Goal: Connect with others: Connect with others

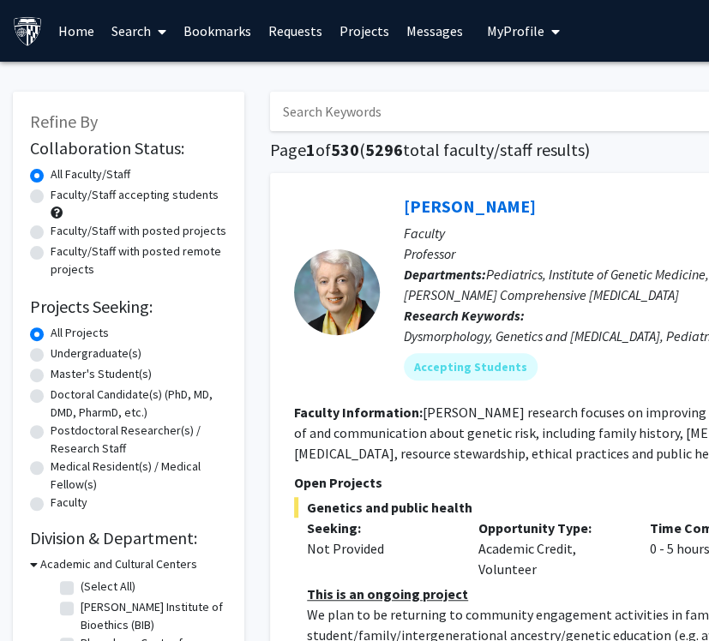
click at [426, 111] on input "Search Keywords" at bounding box center [606, 111] width 673 height 39
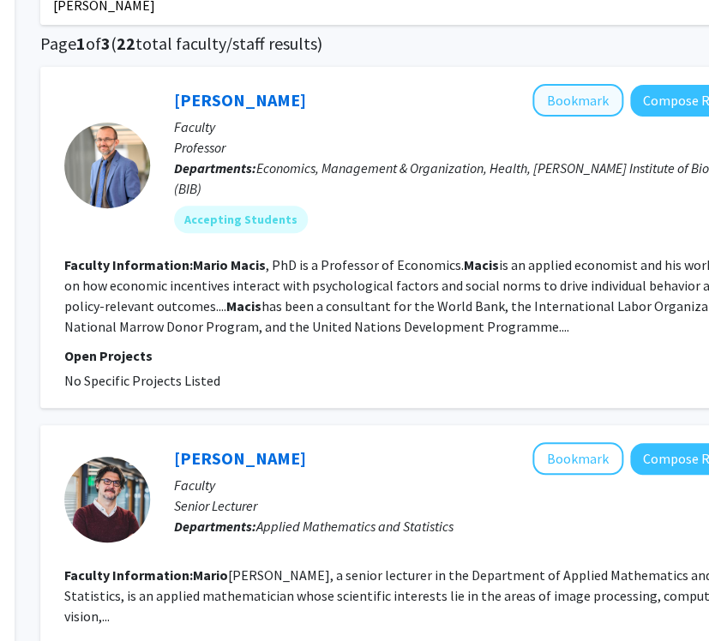
scroll to position [0, 230]
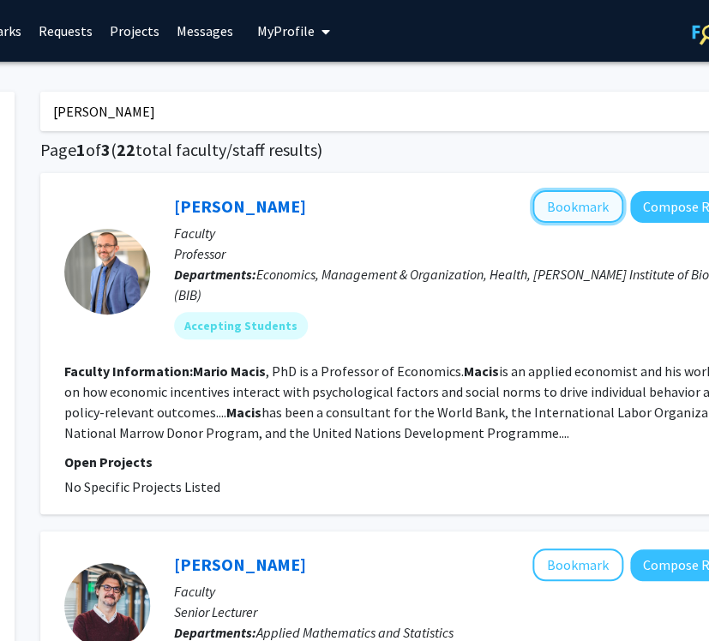
click at [599, 216] on button "Bookmark" at bounding box center [578, 206] width 91 height 33
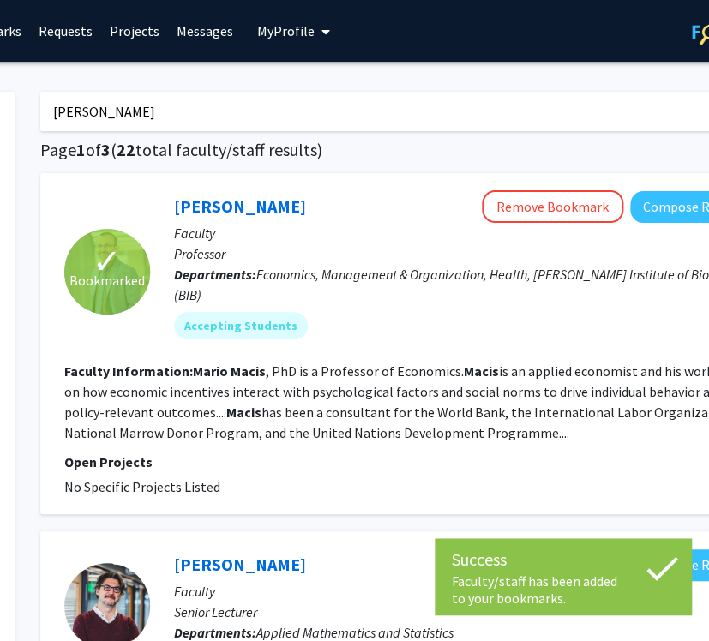
click at [472, 114] on input "mario macis" at bounding box center [376, 111] width 673 height 39
type input "m"
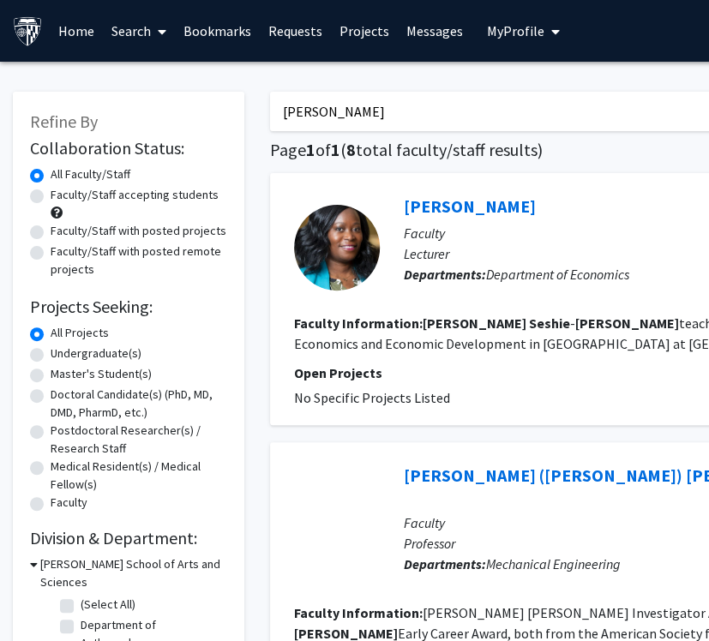
scroll to position [0, 320]
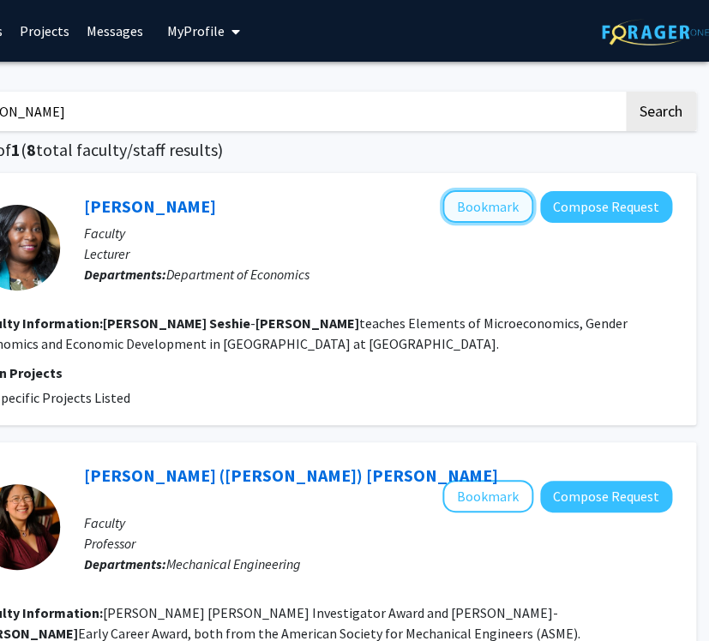
click at [513, 208] on button "Bookmark" at bounding box center [487, 206] width 91 height 33
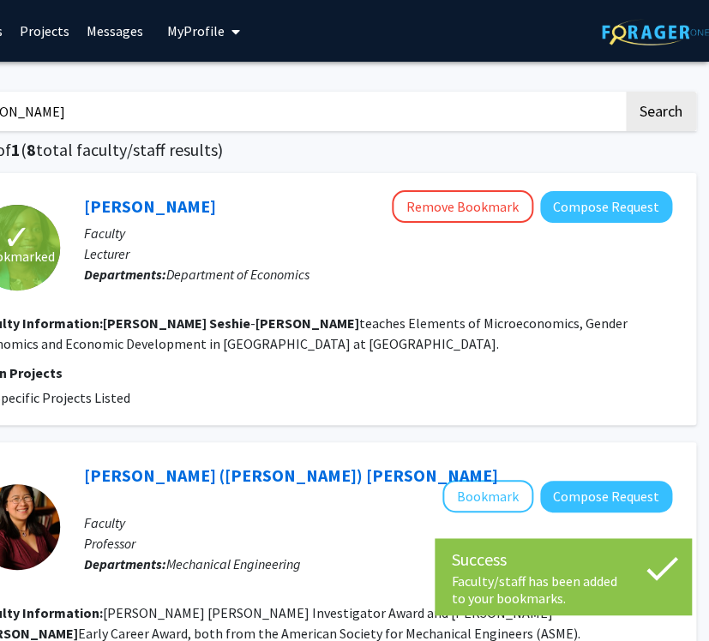
click at [380, 114] on input "hellen seshie nasser" at bounding box center [286, 111] width 673 height 39
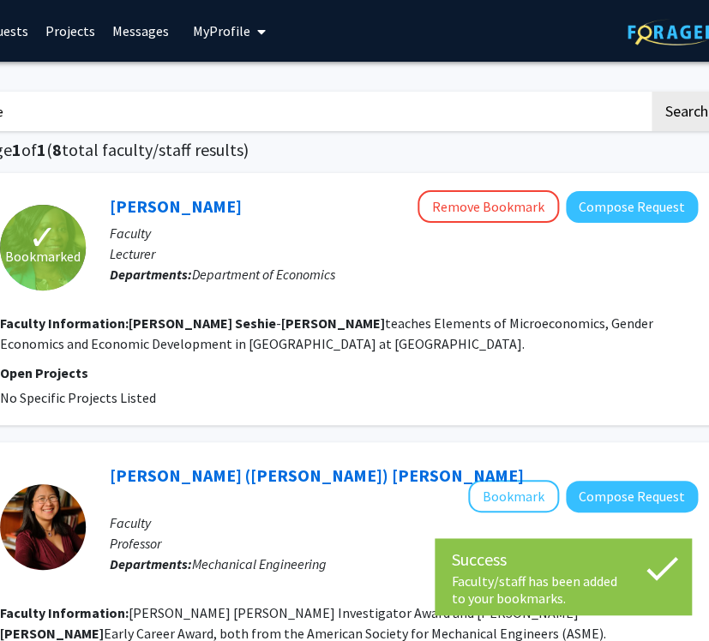
type input "h"
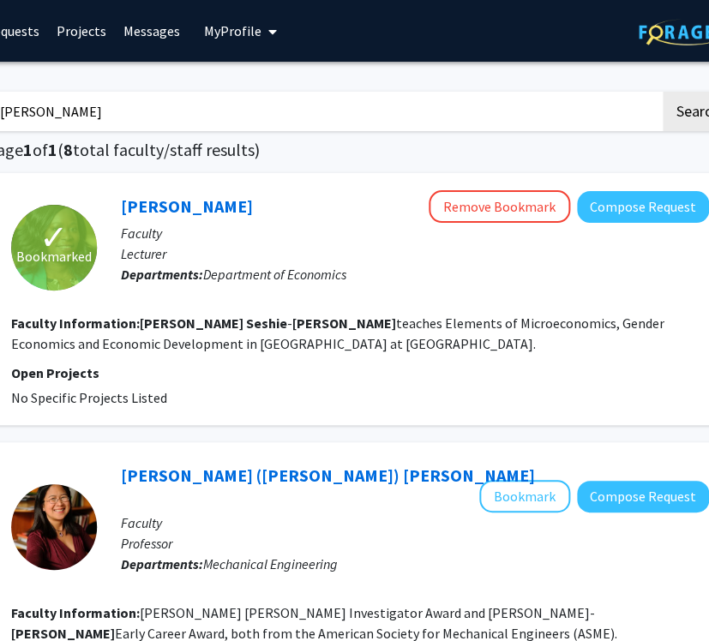
click at [663, 92] on button "Search" at bounding box center [698, 111] width 70 height 39
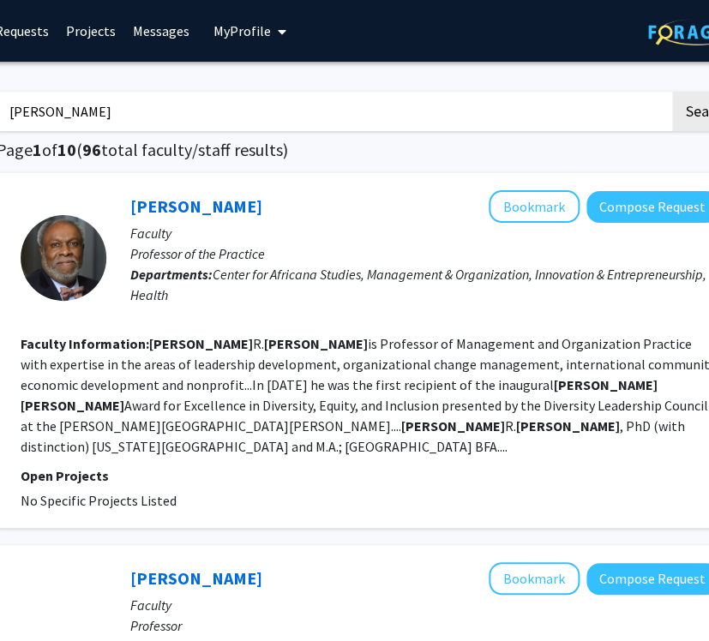
scroll to position [0, 274]
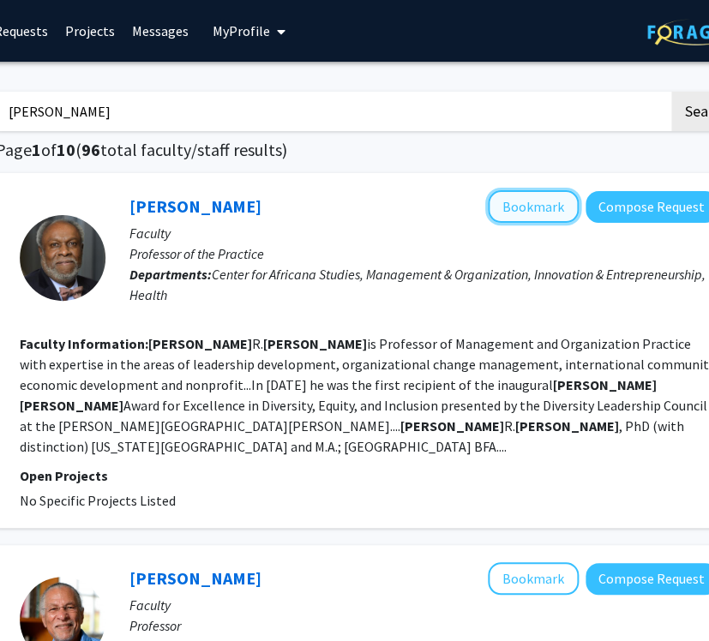
click at [503, 208] on button "Bookmark" at bounding box center [533, 206] width 91 height 33
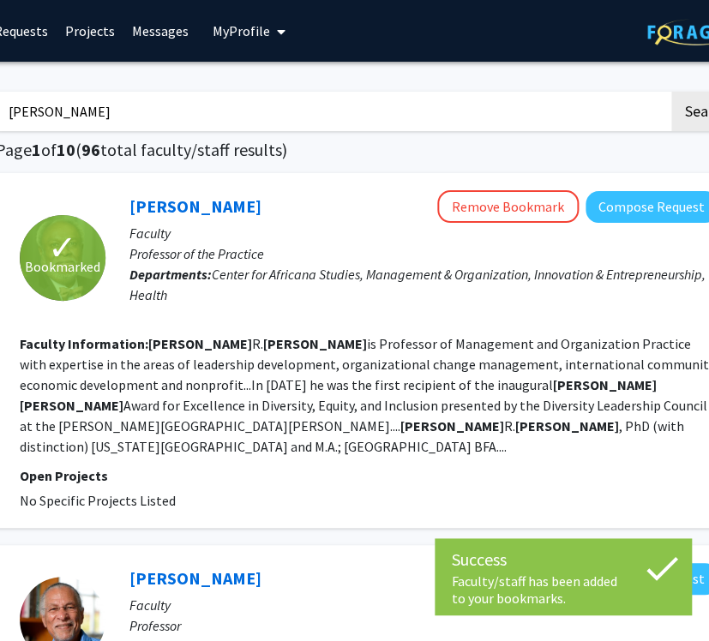
click at [370, 109] on input "james calvin" at bounding box center [332, 111] width 673 height 39
type input "j"
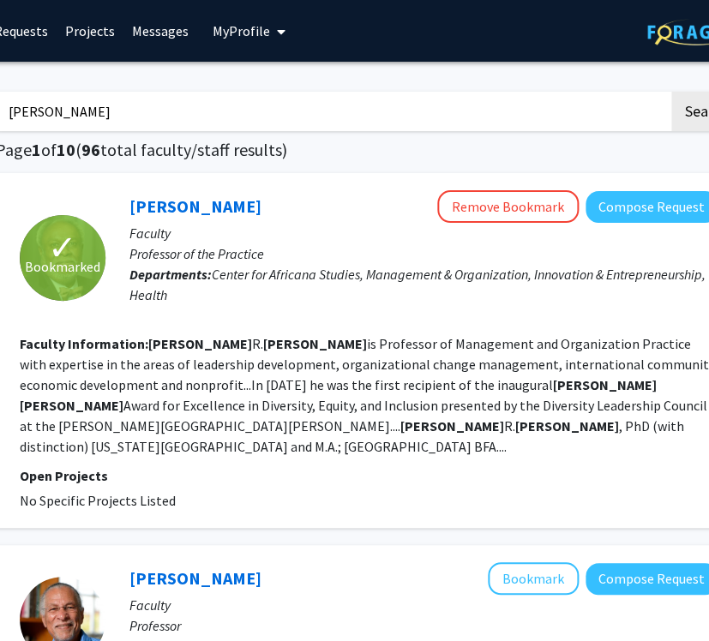
click at [671, 92] on button "Search" at bounding box center [706, 111] width 70 height 39
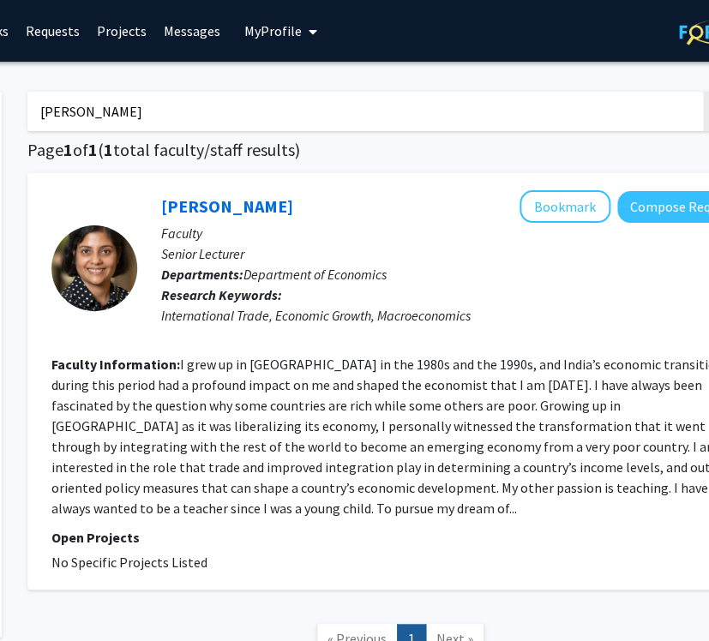
scroll to position [0, 248]
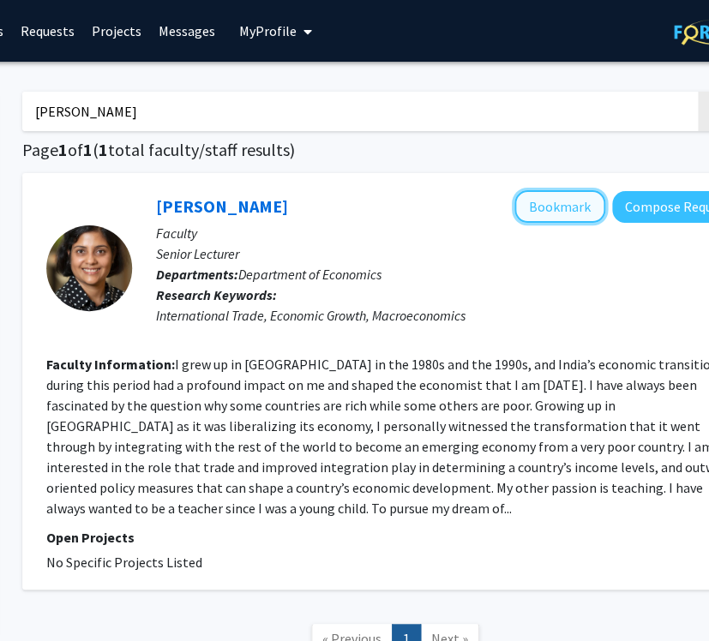
click at [549, 204] on button "Bookmark" at bounding box center [560, 206] width 91 height 33
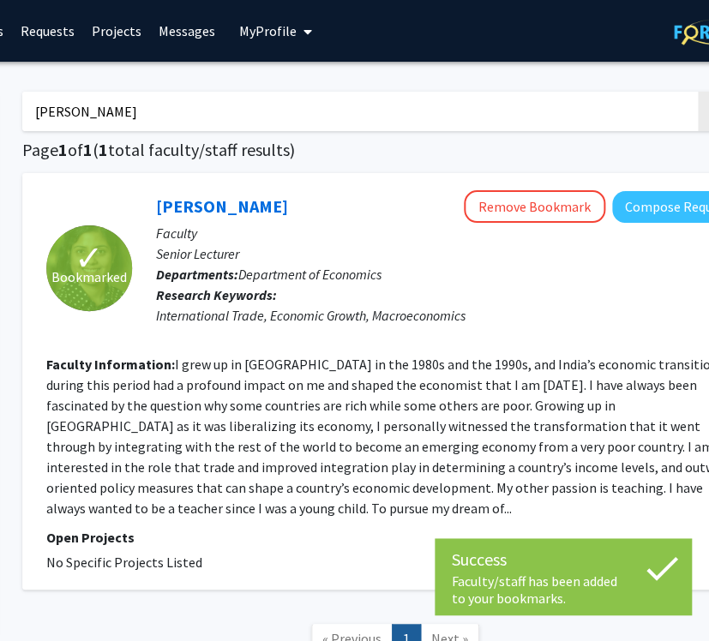
click at [429, 116] on input "somasree guota" at bounding box center [358, 111] width 673 height 39
type input "s"
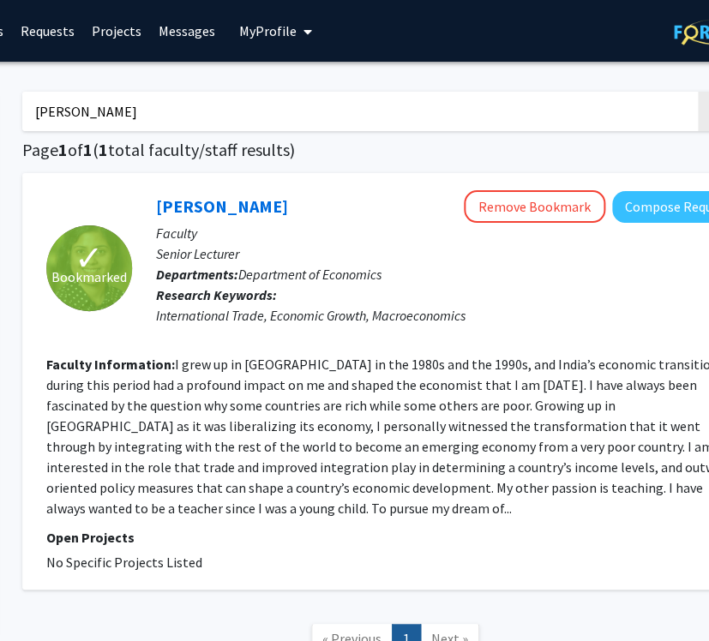
type input "pravin kishna"
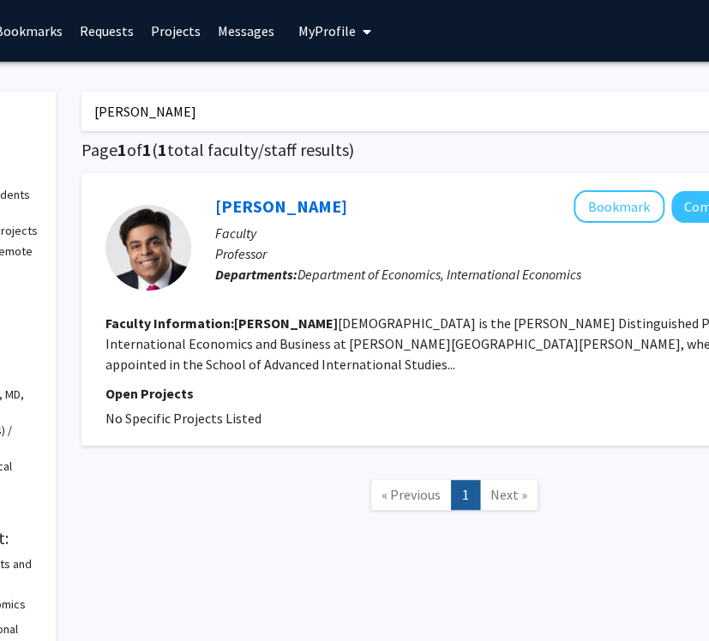
scroll to position [0, 190]
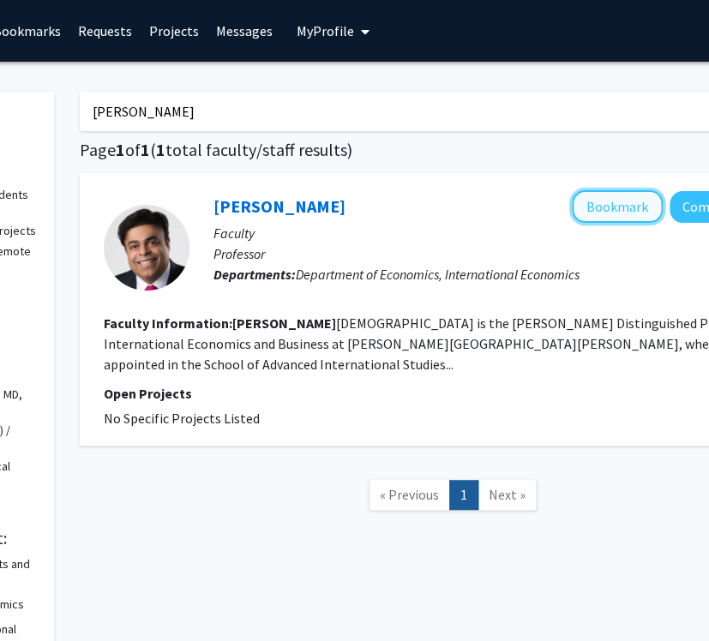
click at [611, 212] on button "Bookmark" at bounding box center [617, 206] width 91 height 33
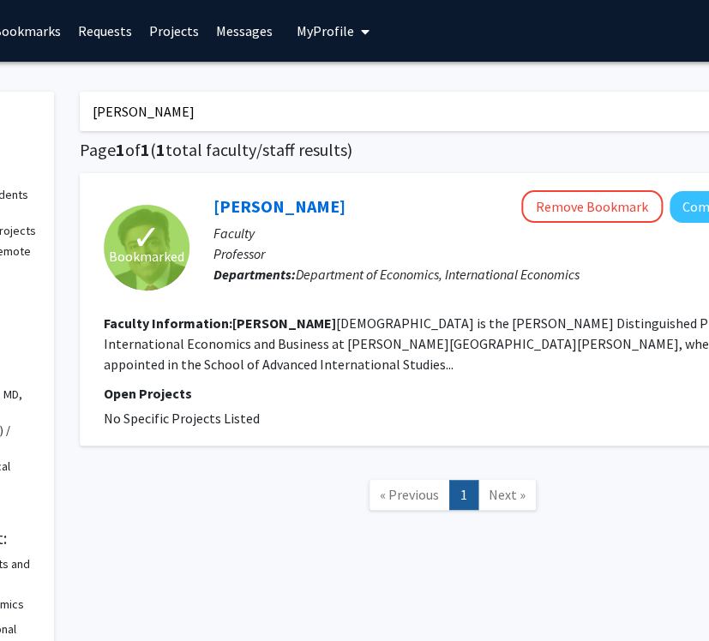
scroll to position [0, 320]
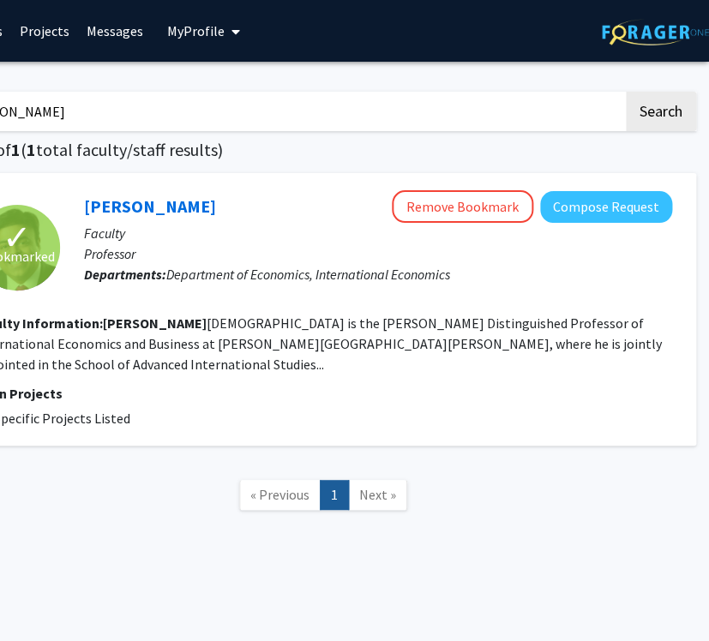
click at [653, 32] on img at bounding box center [655, 32] width 107 height 27
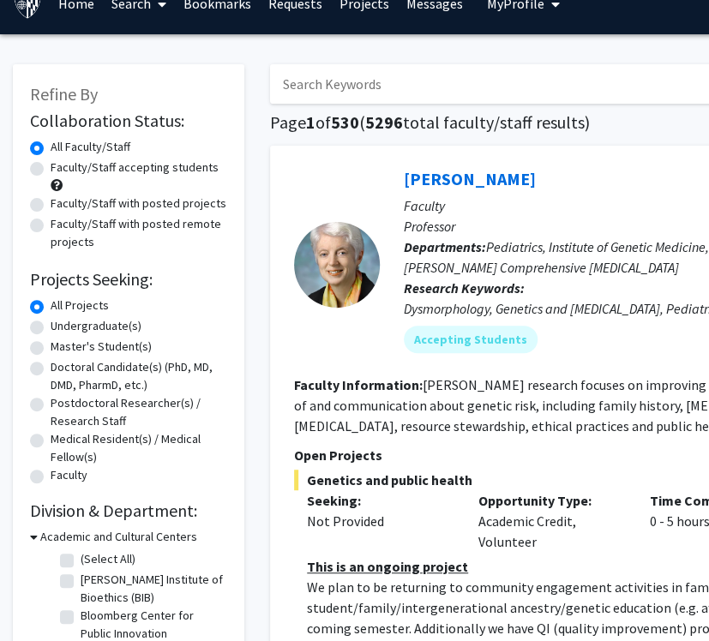
scroll to position [28, 0]
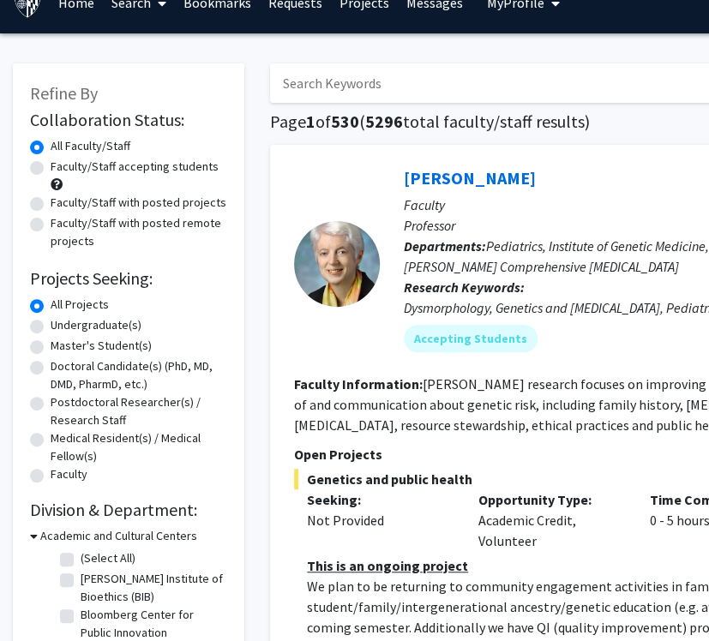
click at [219, 9] on link "Bookmarks" at bounding box center [217, 3] width 85 height 60
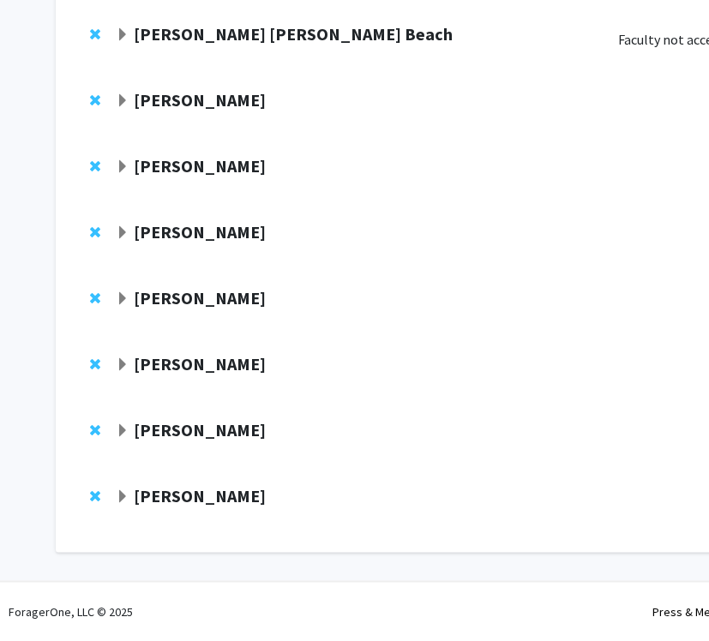
scroll to position [446, 0]
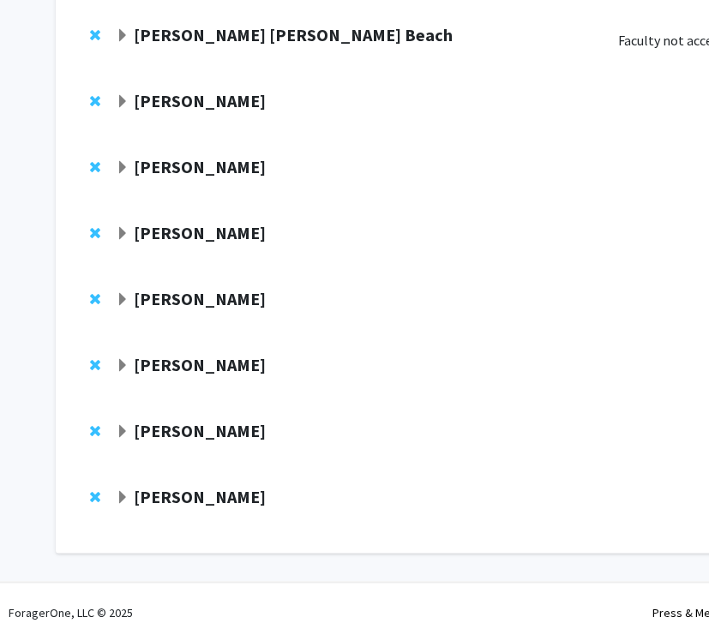
click at [197, 232] on strong "Mario Macis" at bounding box center [200, 232] width 132 height 21
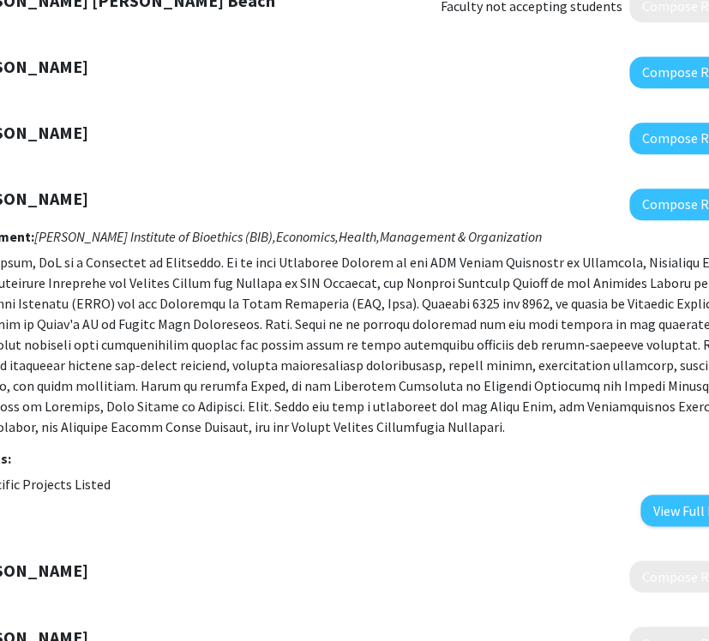
scroll to position [480, 194]
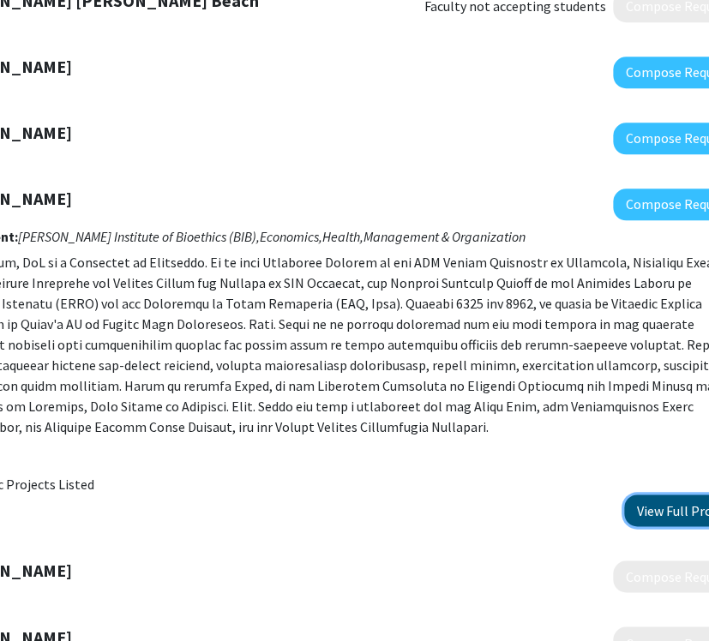
click at [665, 521] on button "View Full Profile" at bounding box center [684, 511] width 121 height 32
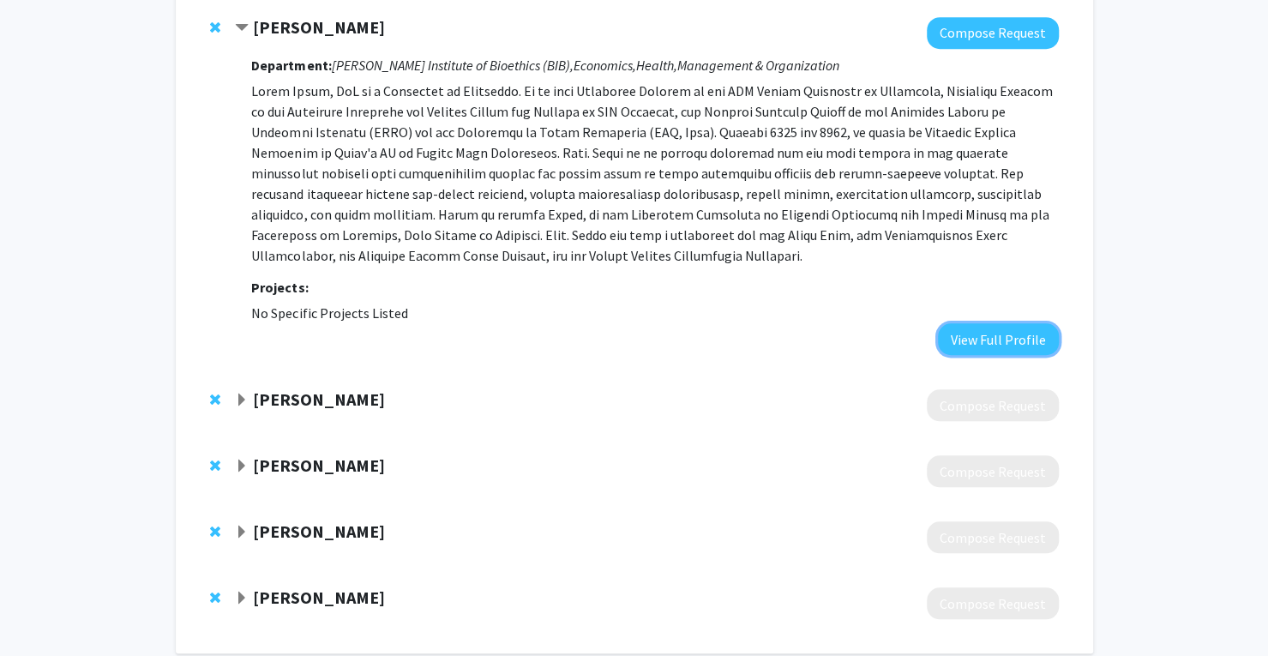
scroll to position [738, 0]
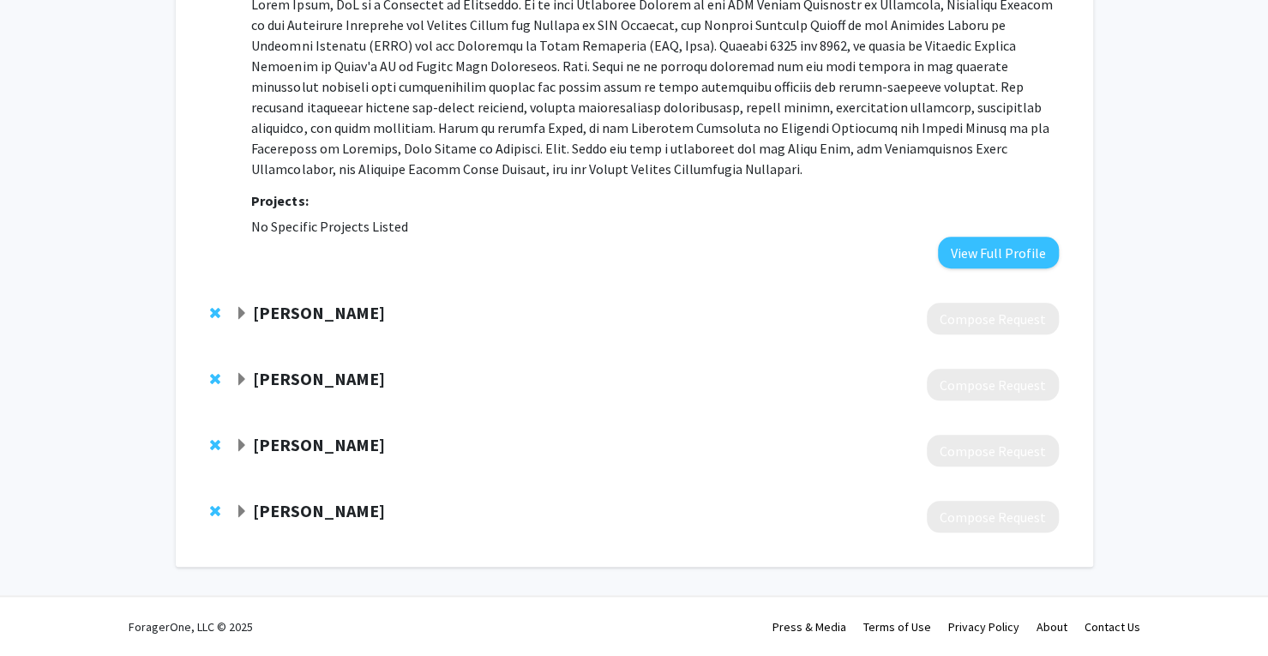
click at [385, 315] on strong "[PERSON_NAME]" at bounding box center [319, 312] width 132 height 21
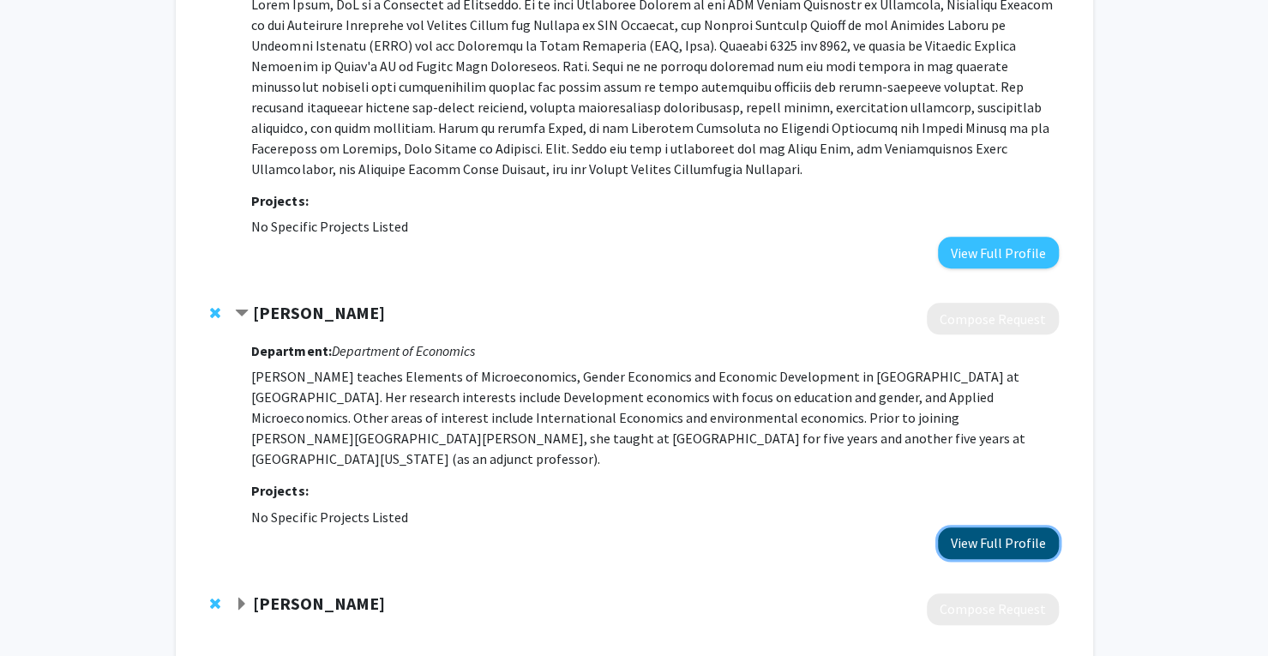
click at [955, 527] on button "View Full Profile" at bounding box center [998, 543] width 121 height 32
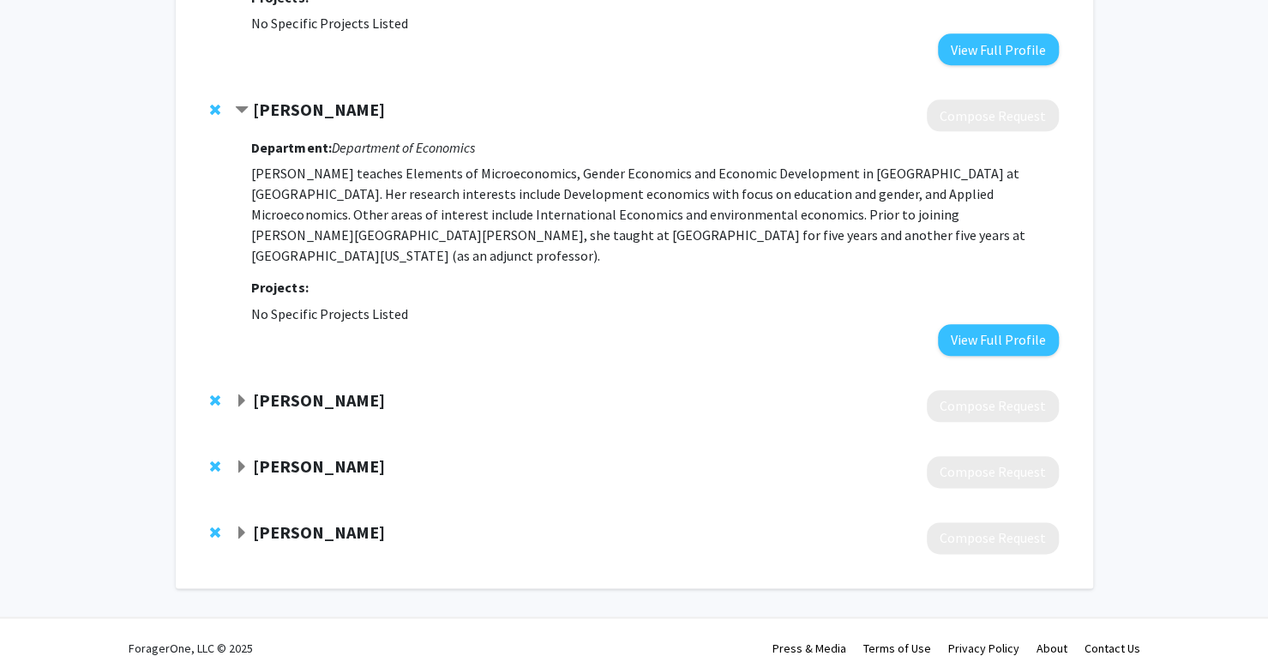
click at [329, 389] on strong "James Calvin" at bounding box center [319, 399] width 132 height 21
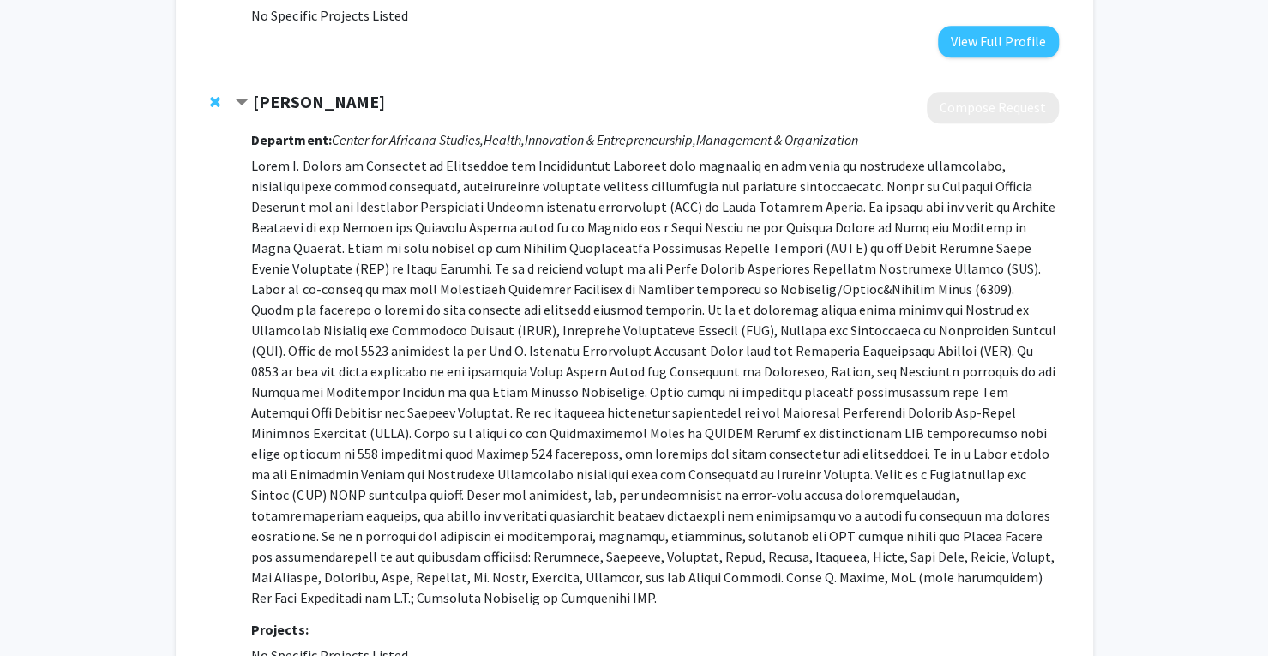
scroll to position [1274, 0]
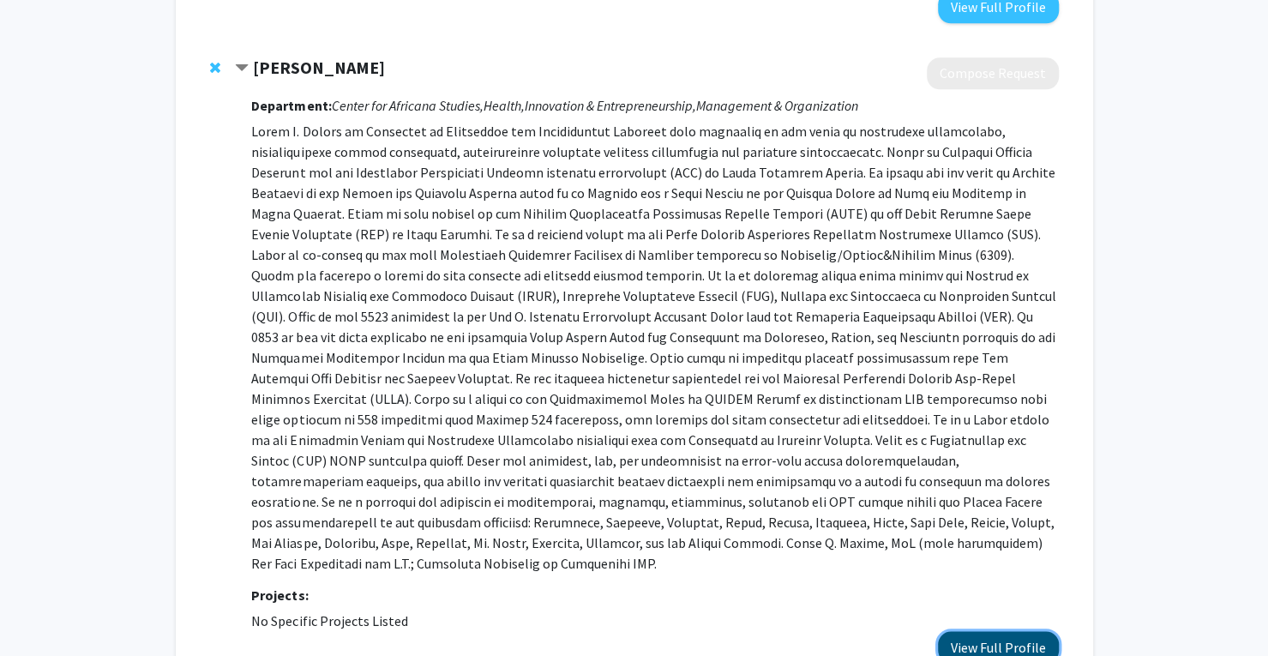
click at [1015, 631] on button "View Full Profile" at bounding box center [998, 647] width 121 height 32
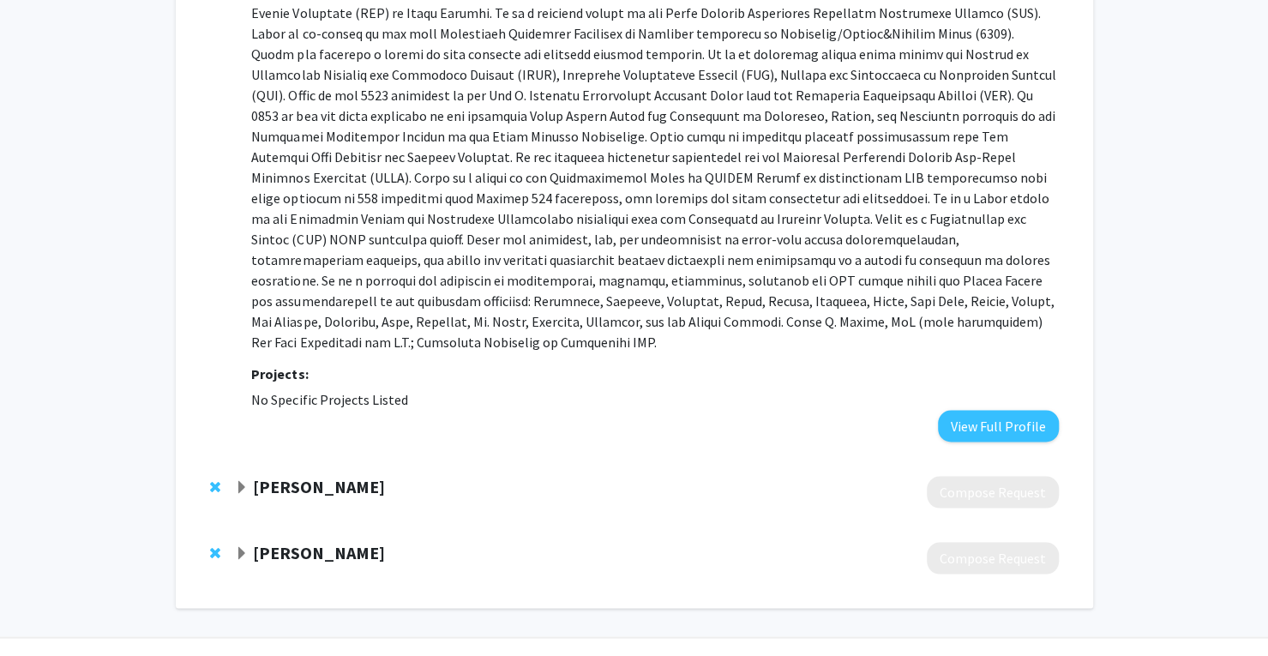
click at [346, 475] on strong "[PERSON_NAME]" at bounding box center [319, 485] width 132 height 21
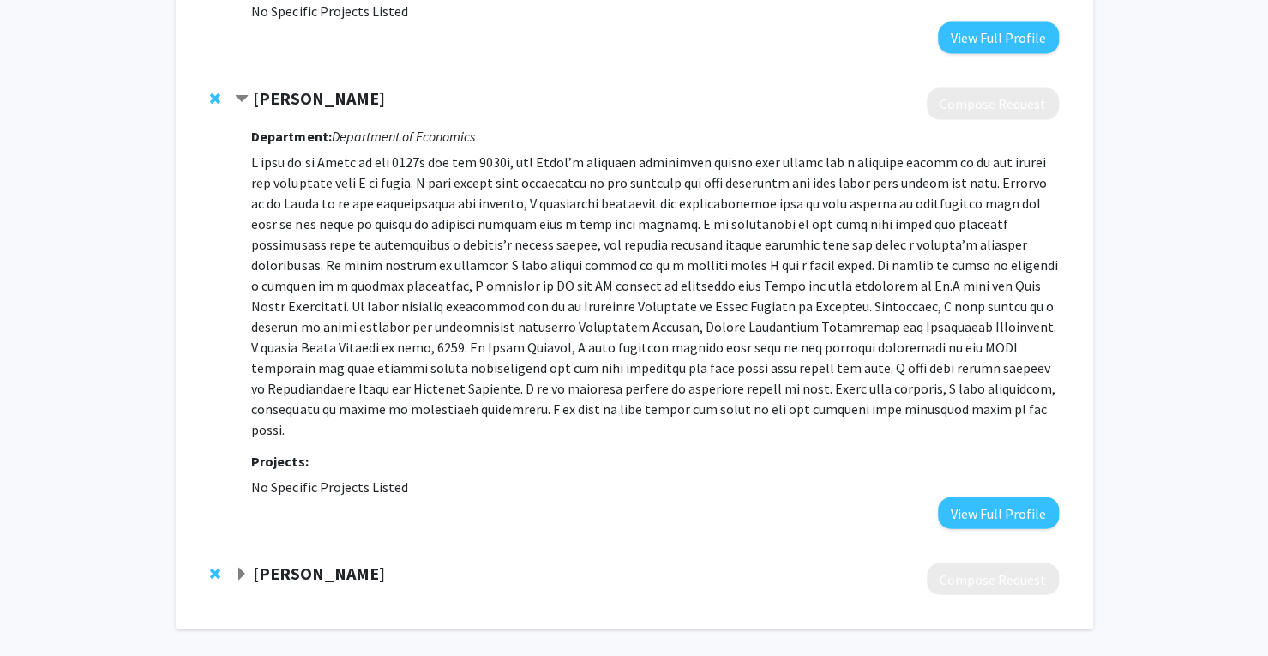
scroll to position [1885, 0]
click at [1006, 496] on button "View Full Profile" at bounding box center [998, 512] width 121 height 32
click at [340, 561] on strong "Pravin Krishna" at bounding box center [319, 571] width 132 height 21
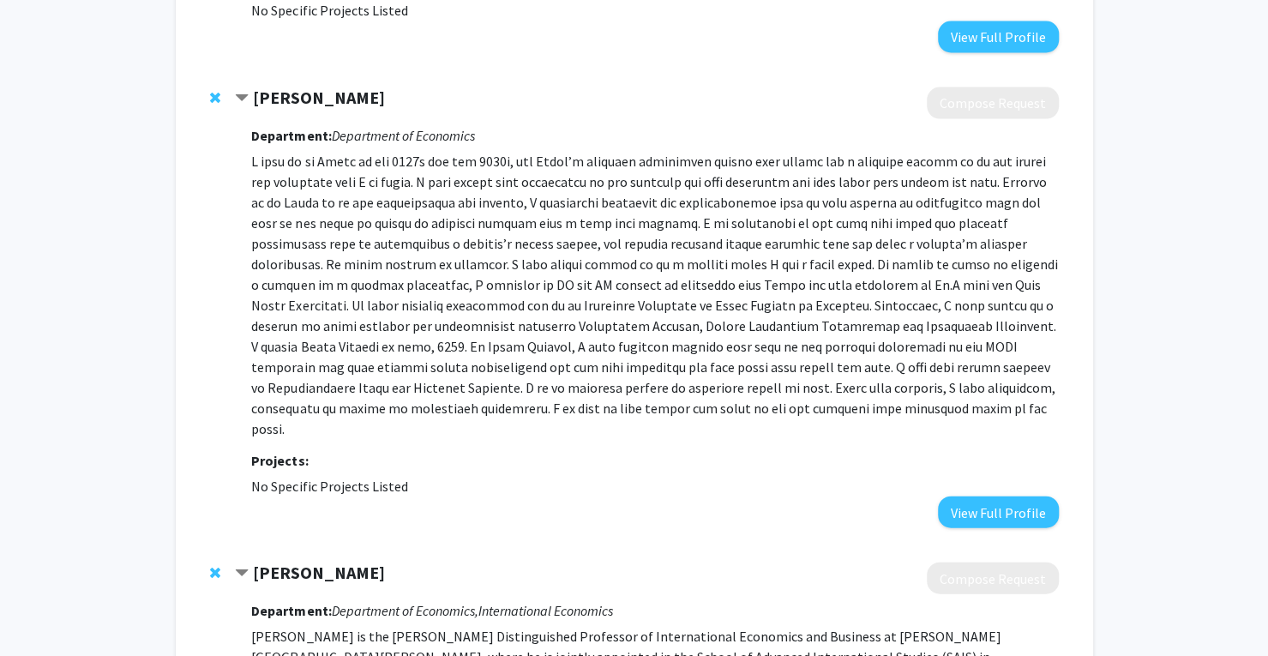
scroll to position [2150, 0]
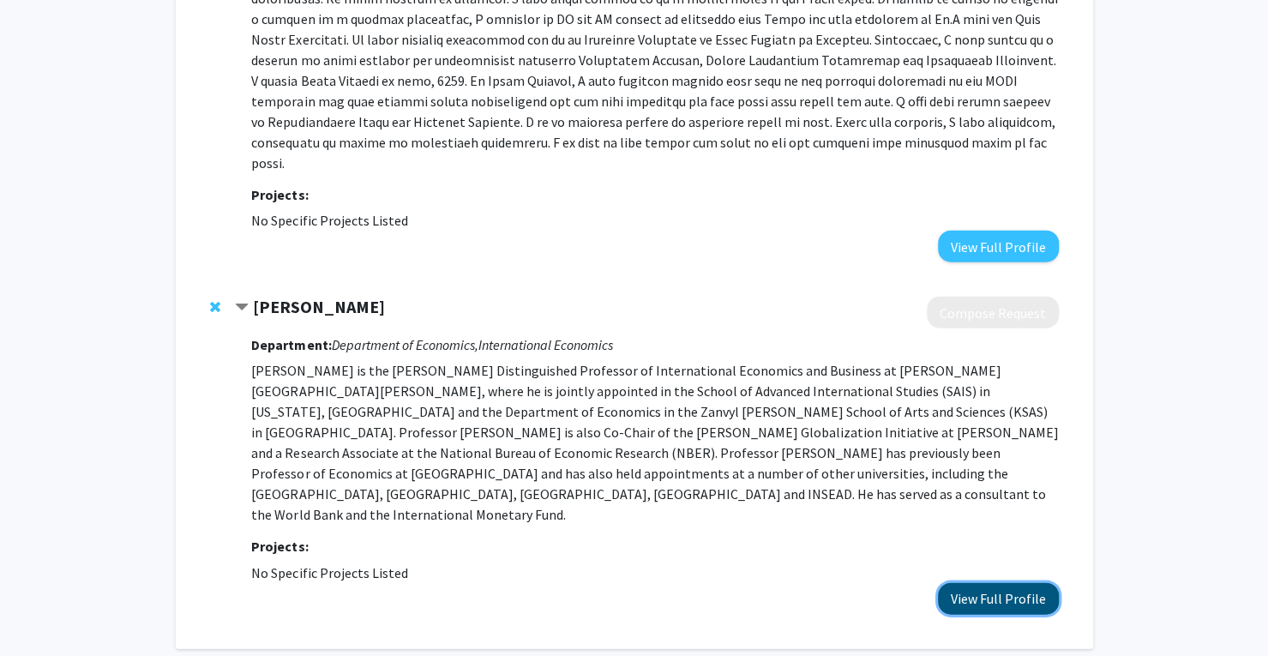
click at [959, 583] on button "View Full Profile" at bounding box center [998, 599] width 121 height 32
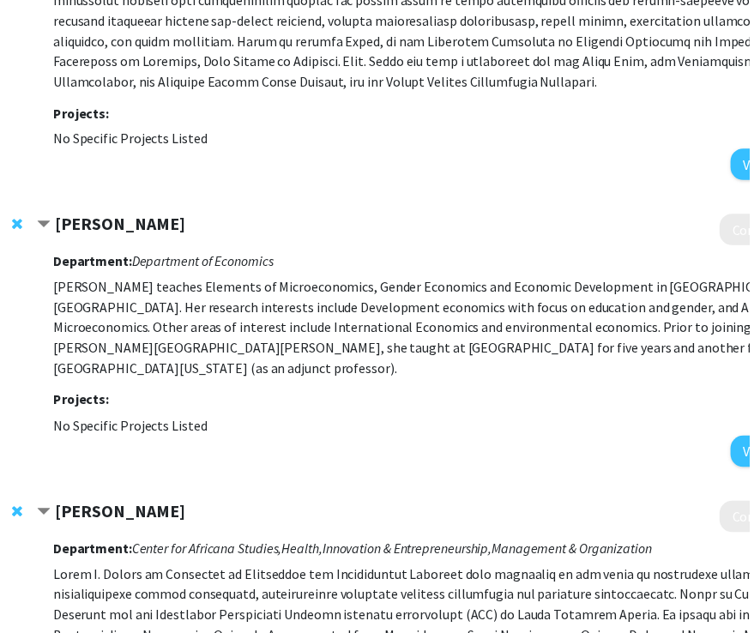
scroll to position [825, 275]
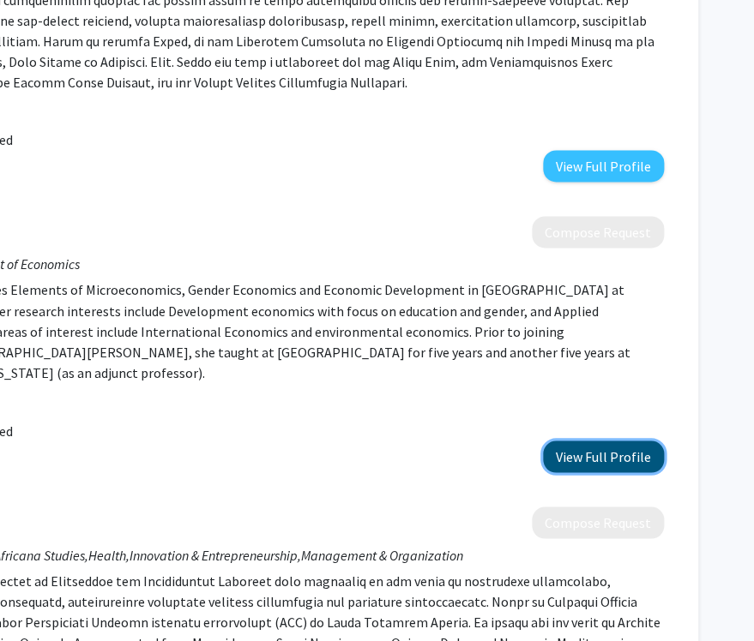
click at [583, 441] on button "View Full Profile" at bounding box center [603, 457] width 121 height 32
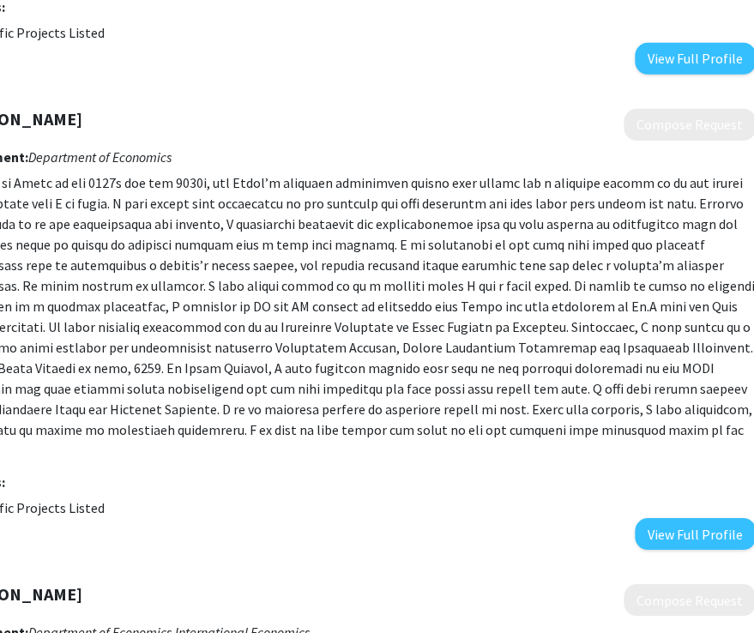
scroll to position [1863, 273]
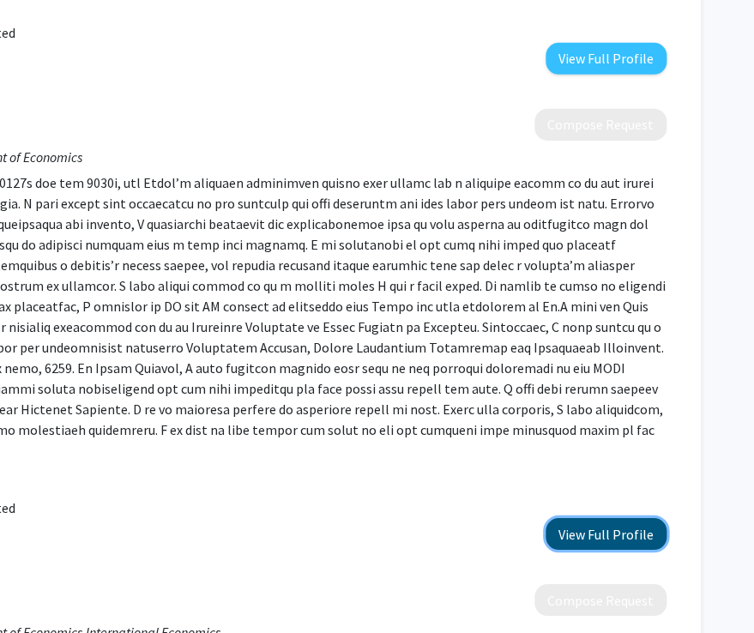
click at [591, 518] on button "View Full Profile" at bounding box center [605, 534] width 121 height 32
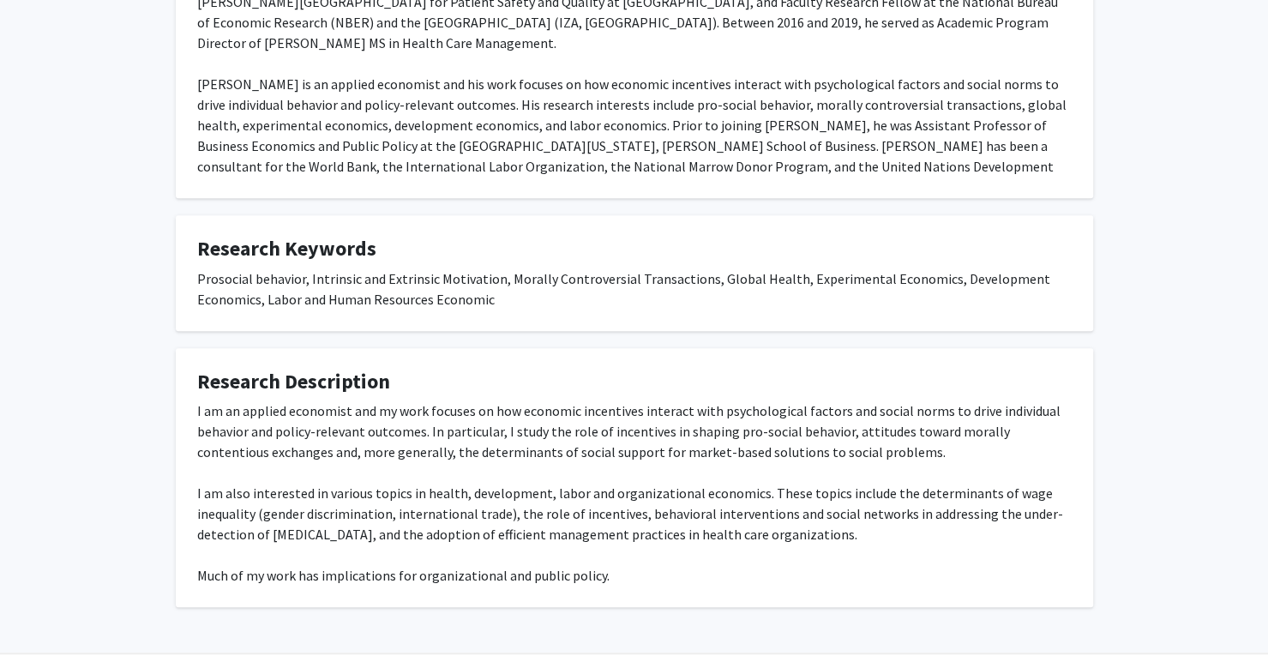
scroll to position [415, 0]
click at [639, 521] on div "I am an applied economist and my work focuses on how economic incentives intera…" at bounding box center [634, 492] width 875 height 185
click at [638, 541] on div "I am an applied economist and my work focuses on how economic incentives intera…" at bounding box center [634, 492] width 875 height 185
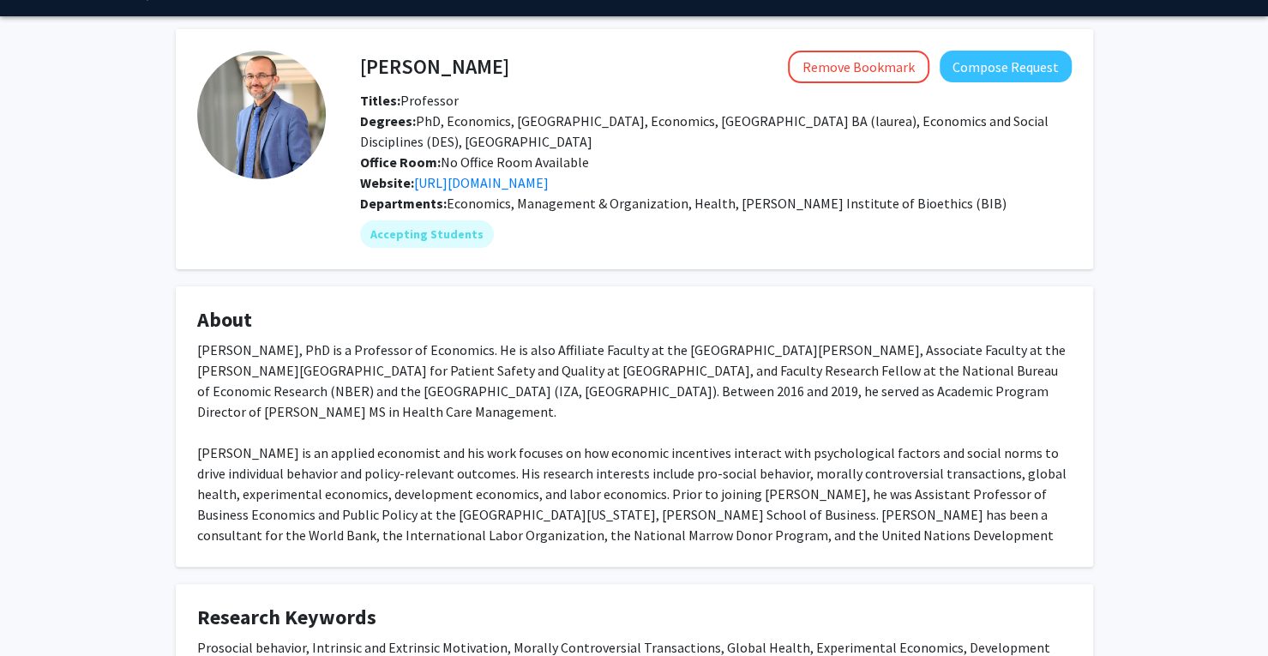
scroll to position [0, 0]
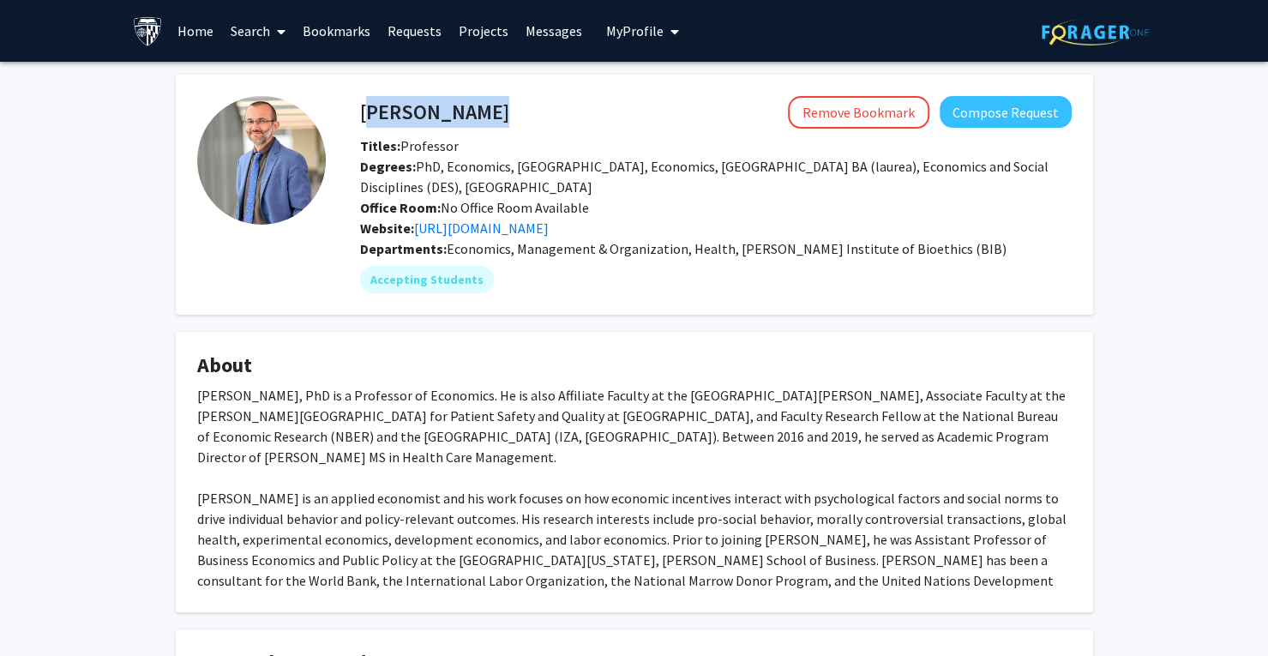
drag, startPoint x: 358, startPoint y: 107, endPoint x: 362, endPoint y: 117, distance: 10.0
click at [362, 117] on div "Mario Macis Remove Bookmark Compose Request" at bounding box center [715, 112] width 737 height 33
copy h4 "Mario Macis"
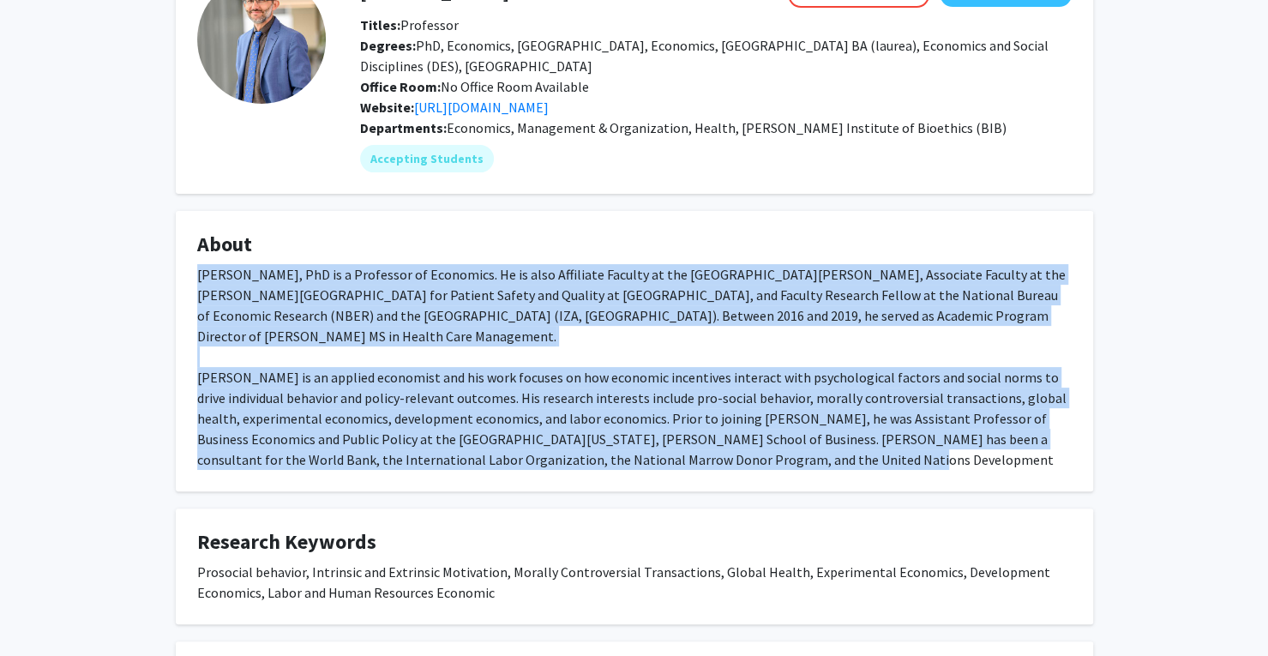
drag, startPoint x: 188, startPoint y: 269, endPoint x: 931, endPoint y: 440, distance: 762.8
click at [721, 440] on fg-card "About Mario Macis, PhD is a Professor of Economics. He is also Affiliate Facult…" at bounding box center [635, 351] width 918 height 280
copy div "Mario Macis, PhD is a Professor of Economics. He is also Affiliate Faculty at t…"
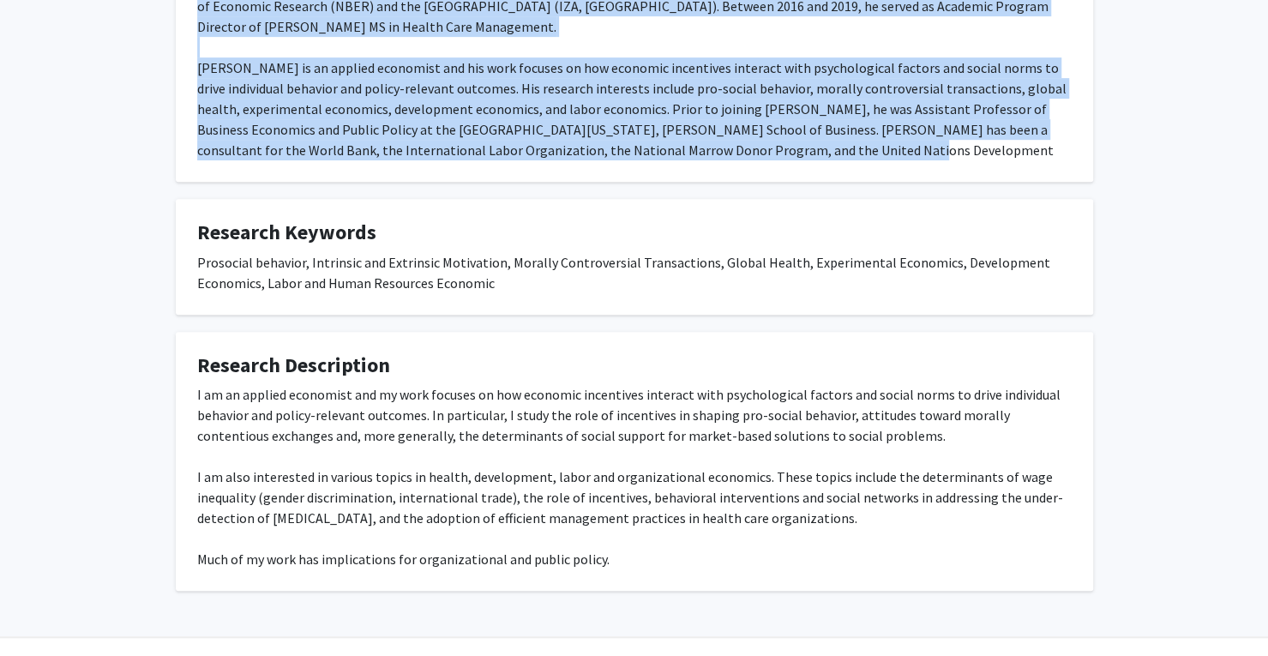
scroll to position [452, 0]
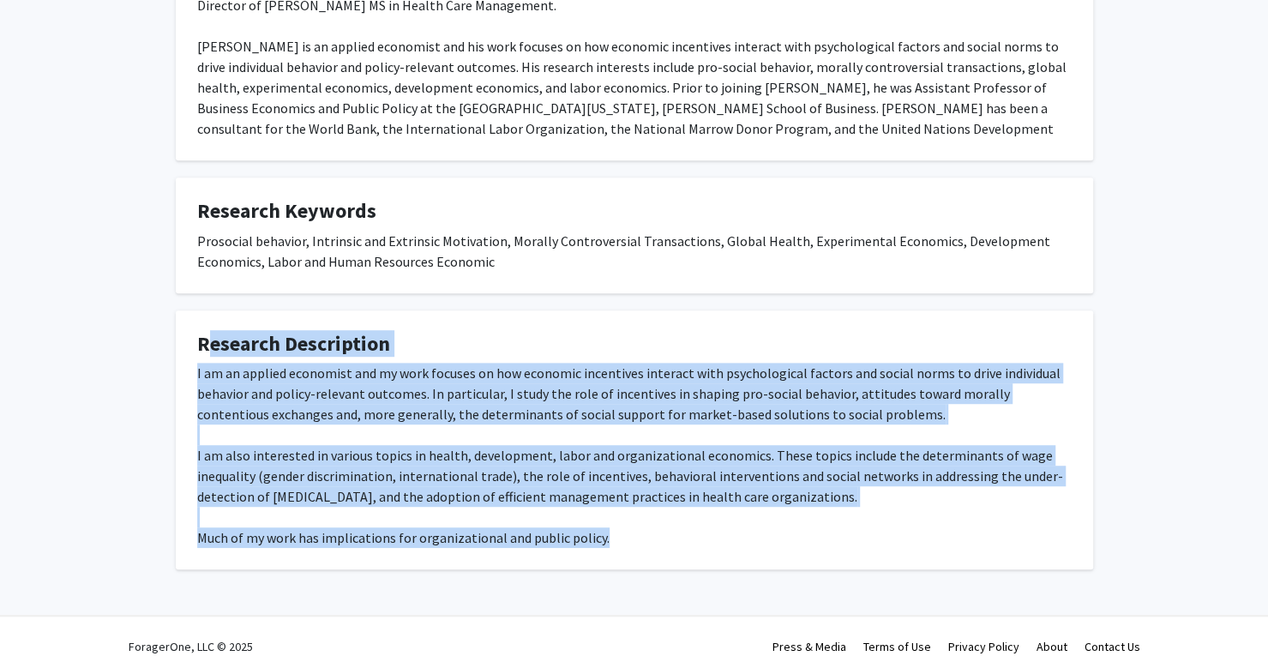
drag, startPoint x: 196, startPoint y: 319, endPoint x: 644, endPoint y: 514, distance: 488.1
click at [644, 514] on fg-card "Research Description I am an applied economist and my work focuses on how econo…" at bounding box center [635, 440] width 918 height 260
copy fg-card "Research Description I am an applied economist and my work focuses on how econo…"
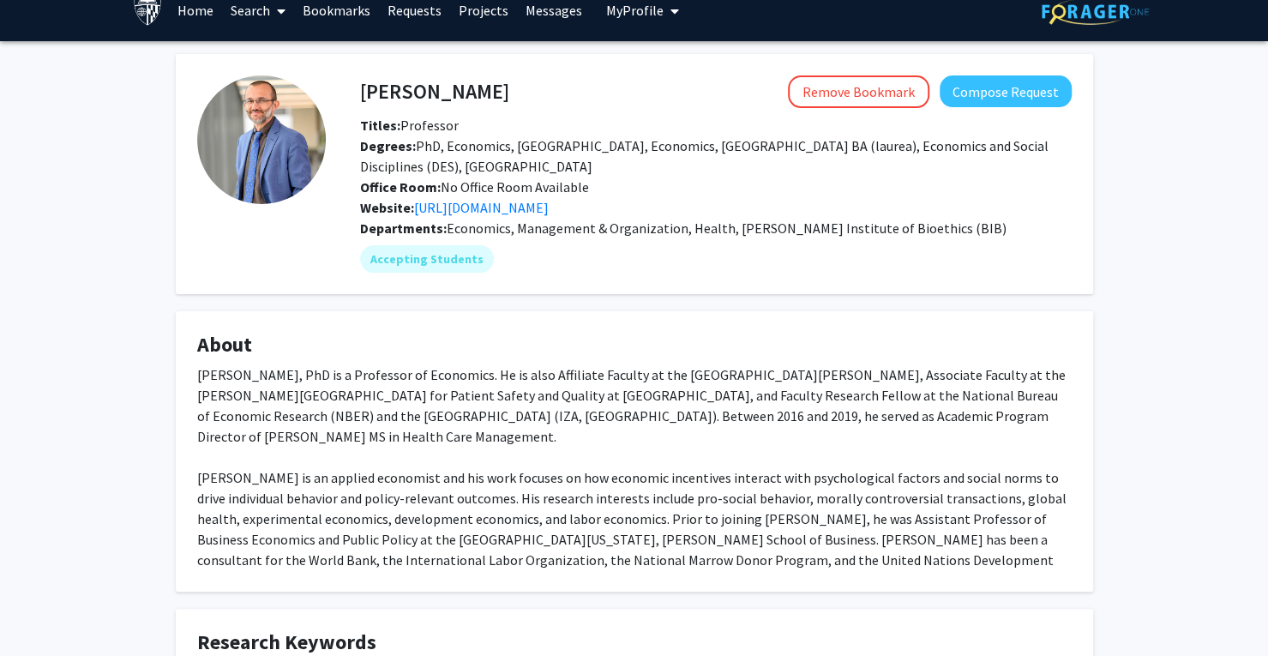
scroll to position [0, 0]
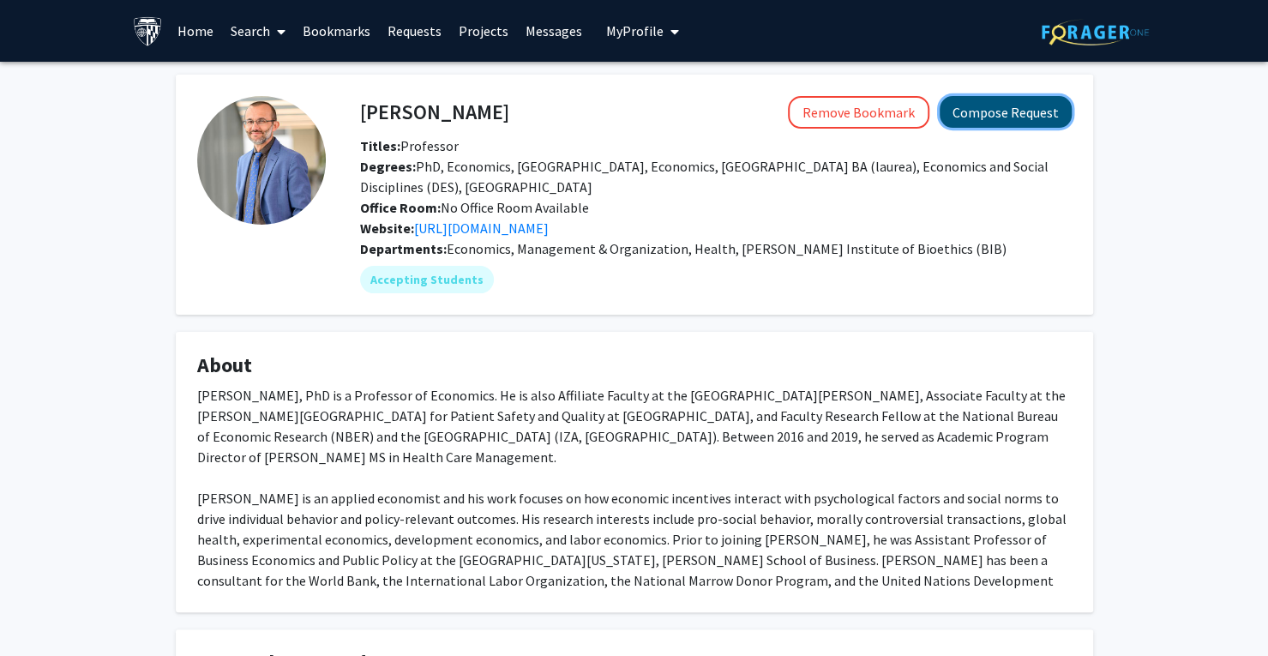
click at [721, 107] on button "Compose Request" at bounding box center [1006, 112] width 132 height 32
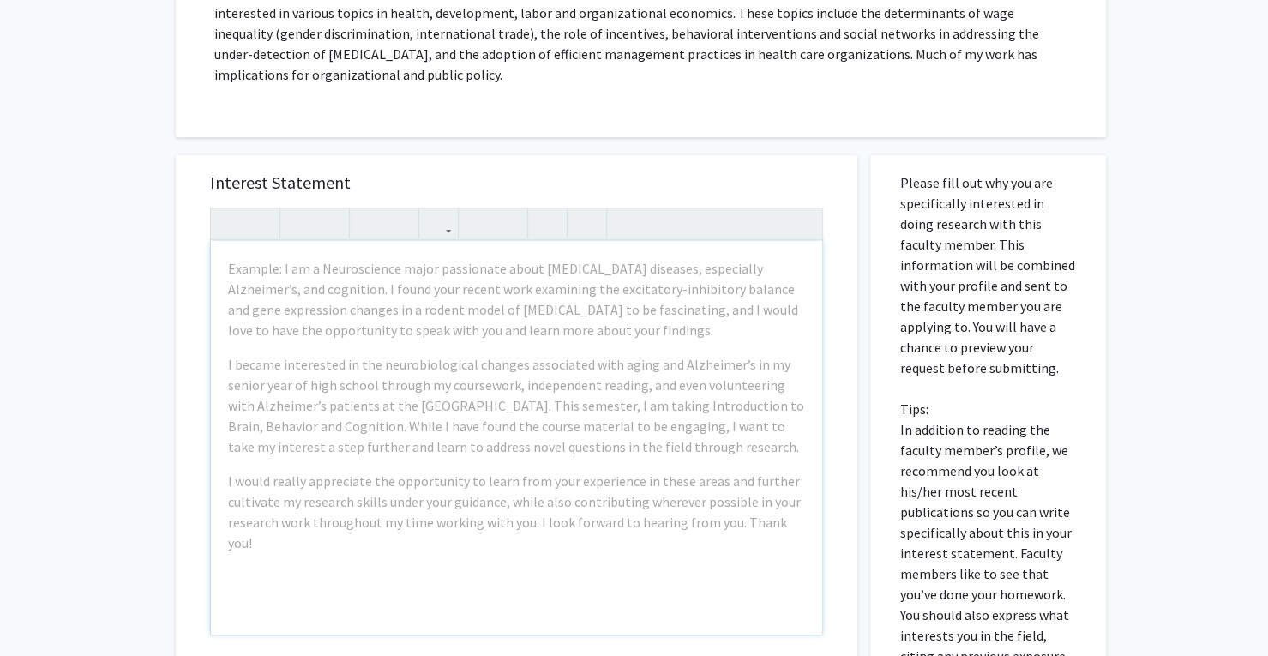
scroll to position [436, 0]
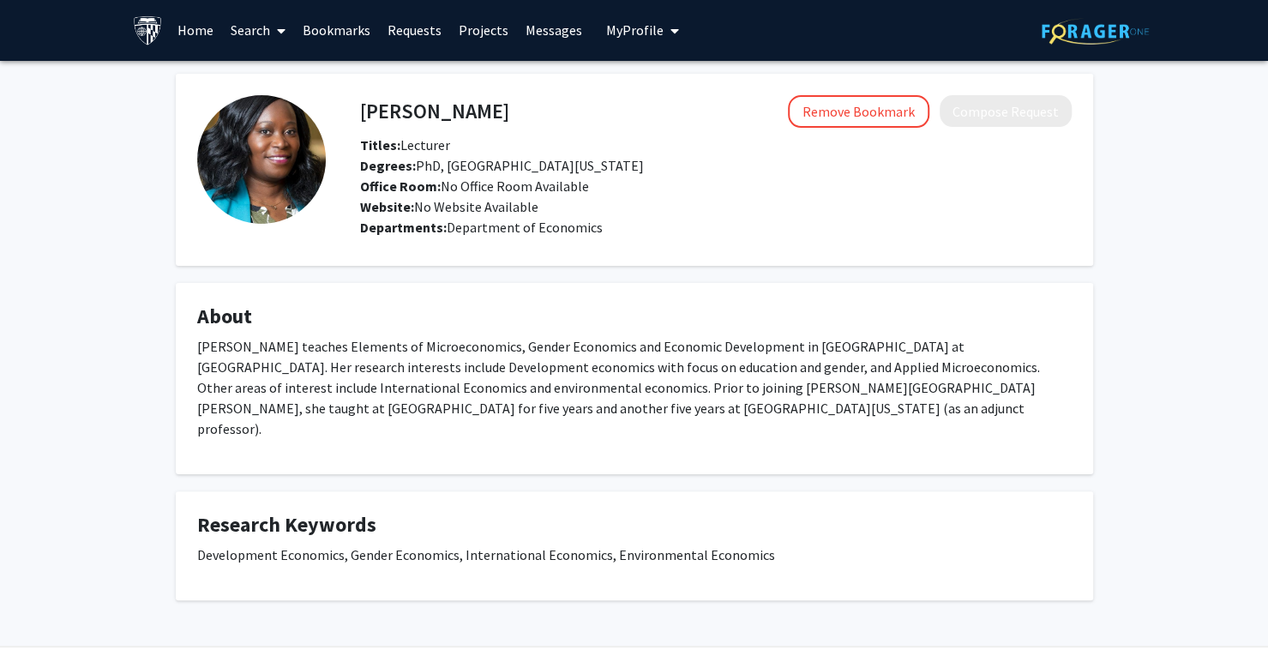
scroll to position [2, 0]
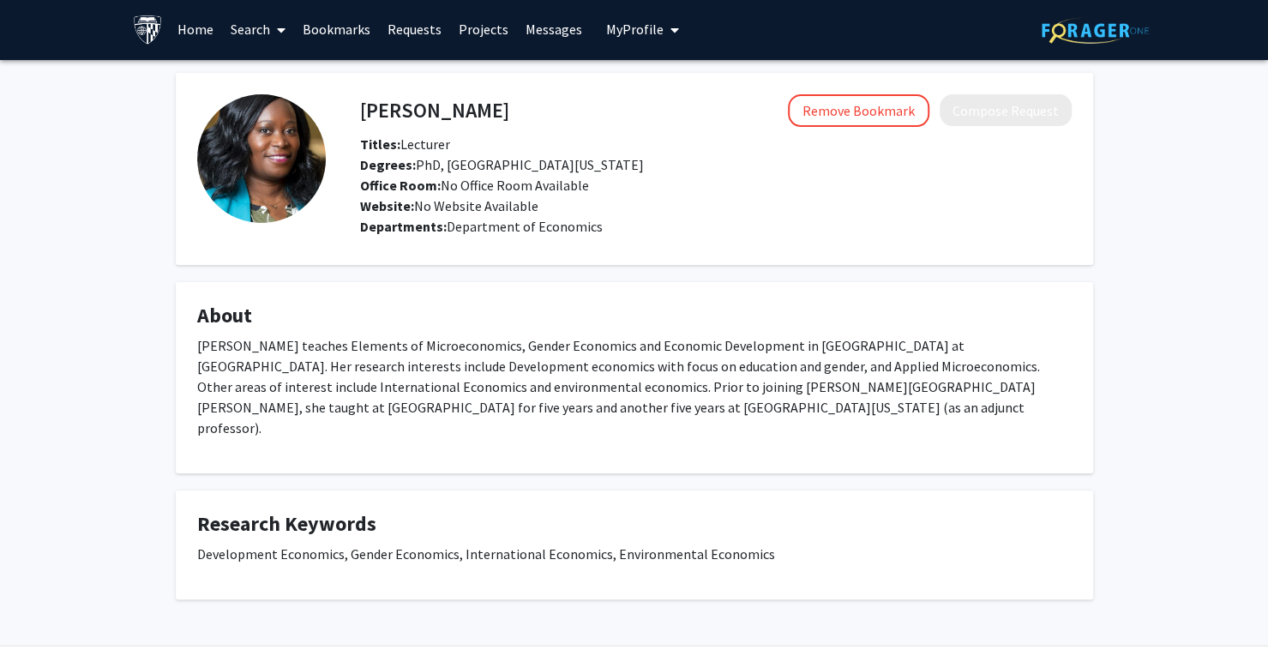
click at [357, 112] on div "[PERSON_NAME] Remove Bookmark Compose Request" at bounding box center [715, 110] width 737 height 33
click at [362, 108] on div "Hellen Seshie-Nasser Remove Bookmark Compose Request" at bounding box center [715, 110] width 737 height 33
copy h4 "Hellen Seshie-Nasser"
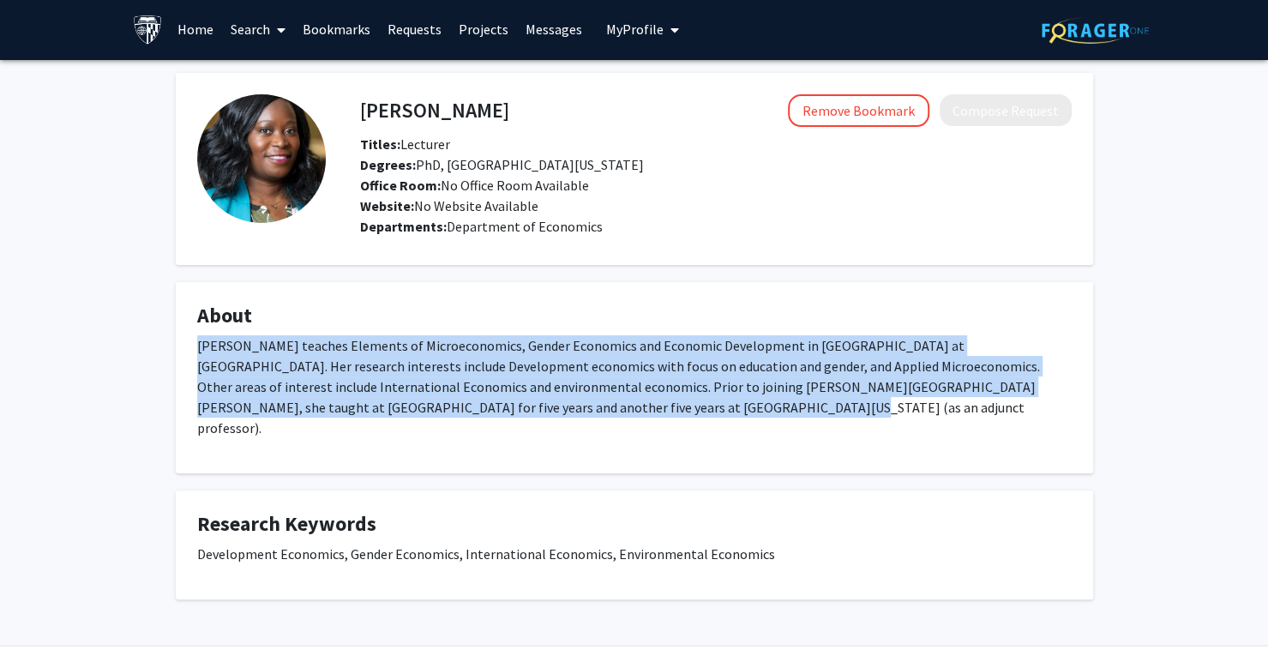
drag, startPoint x: 193, startPoint y: 342, endPoint x: 725, endPoint y: 407, distance: 535.6
click at [725, 407] on fg-card "About Hellen Seshie-Nasser teaches Elements of Microeconomics, Gender Economics…" at bounding box center [635, 377] width 918 height 191
copy p "Hellen Seshie-Nasser teaches Elements of Microeconomics, Gender Economics and E…"
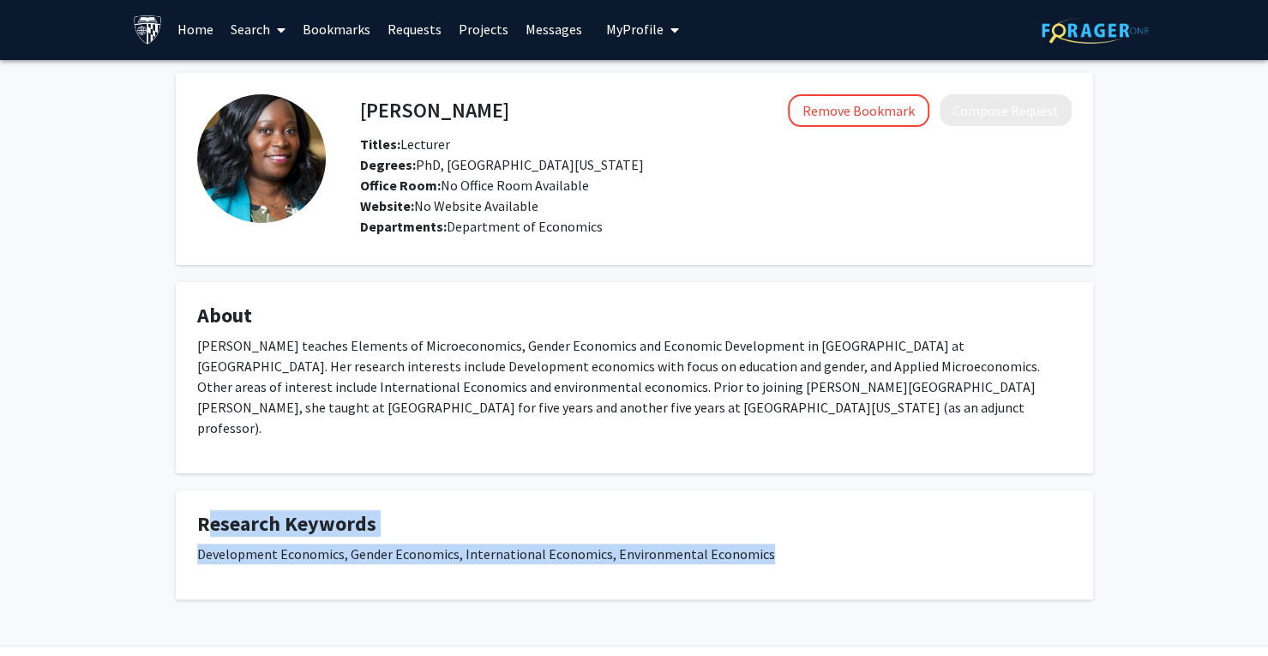
drag, startPoint x: 197, startPoint y: 498, endPoint x: 766, endPoint y: 536, distance: 569.8
click at [766, 536] on fg-card "Research Keywords Development Economics, Gender Economics, International Econom…" at bounding box center [635, 544] width 918 height 109
copy fg-card "Research Keywords Development Economics, Gender Economics, International Econom…"
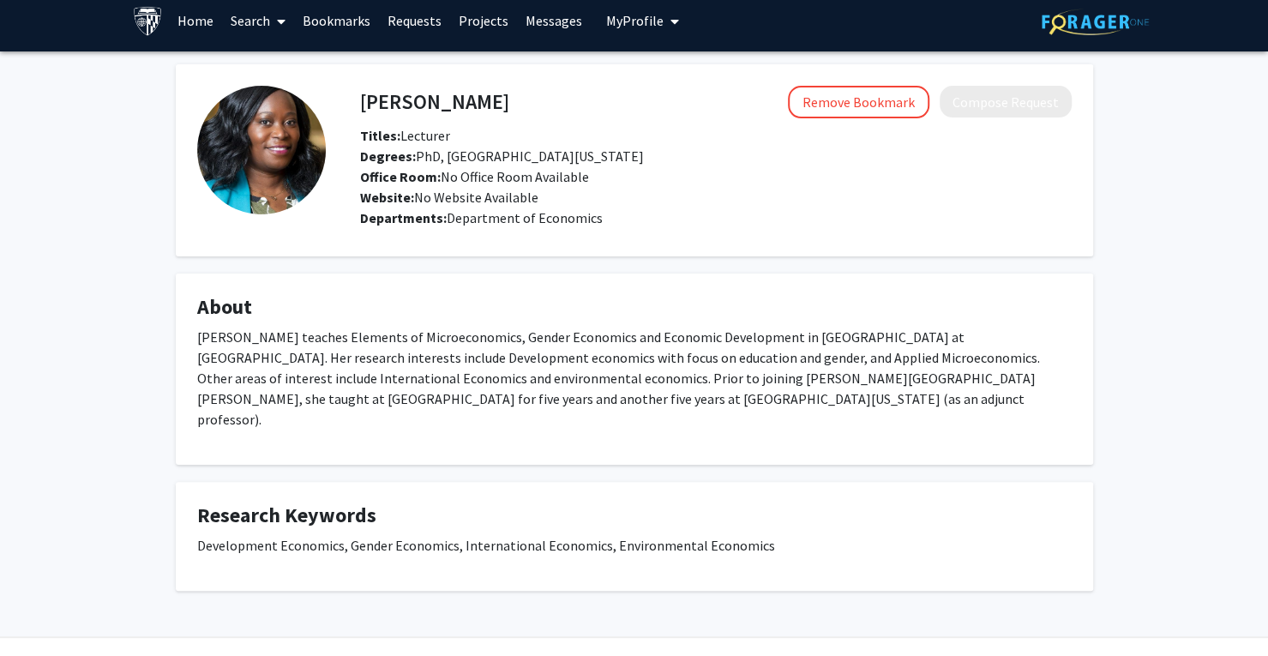
drag, startPoint x: 668, startPoint y: 217, endPoint x: 1003, endPoint y: 151, distance: 341.7
click at [1003, 151] on div "Degrees: PhD, University of Delaware" at bounding box center [715, 156] width 737 height 21
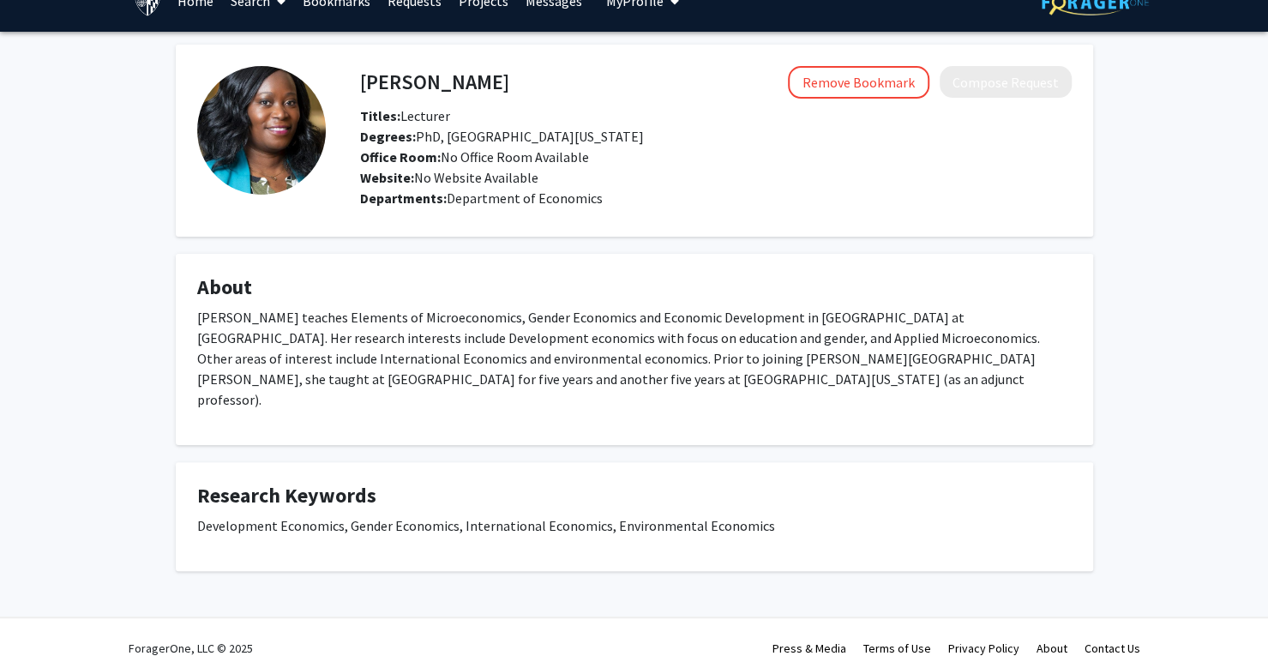
scroll to position [0, 0]
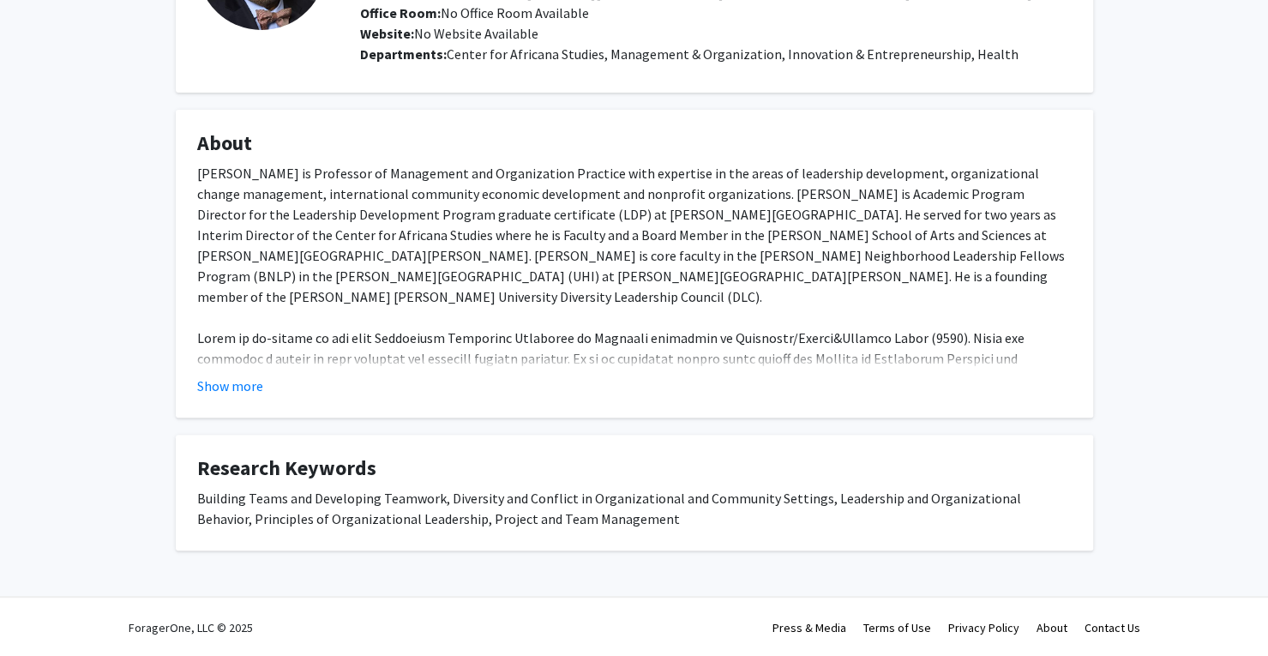
scroll to position [194, 0]
click at [244, 380] on button "Show more" at bounding box center [230, 386] width 66 height 21
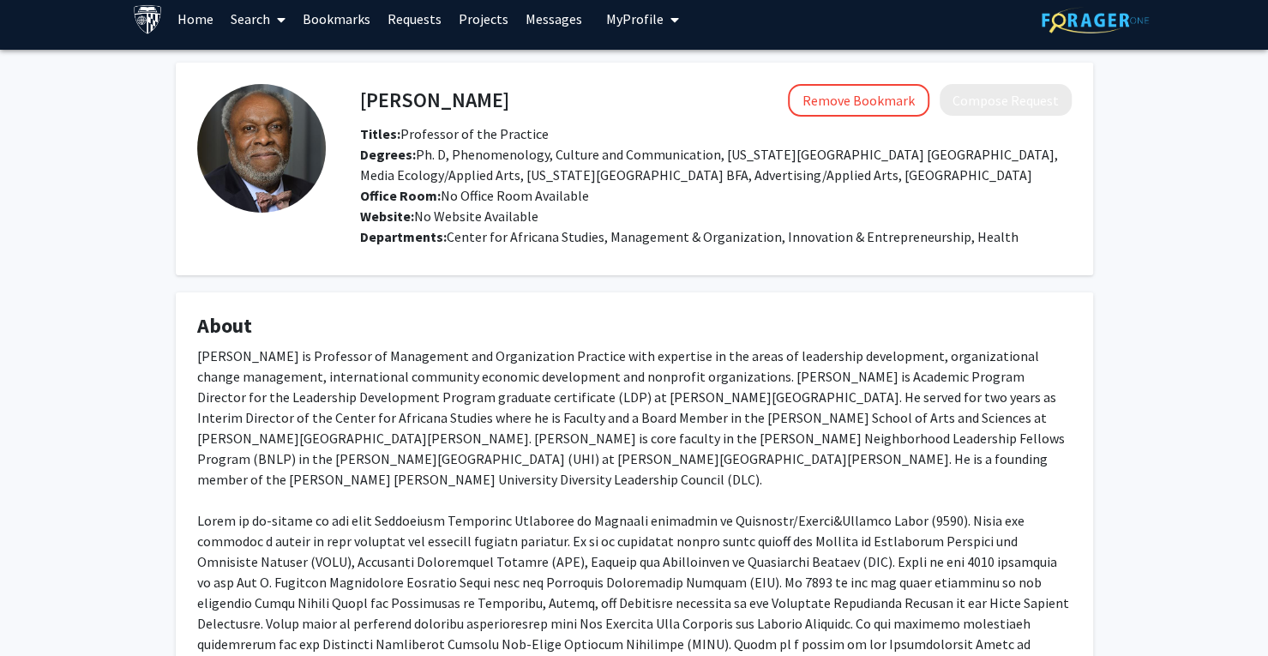
scroll to position [8, 0]
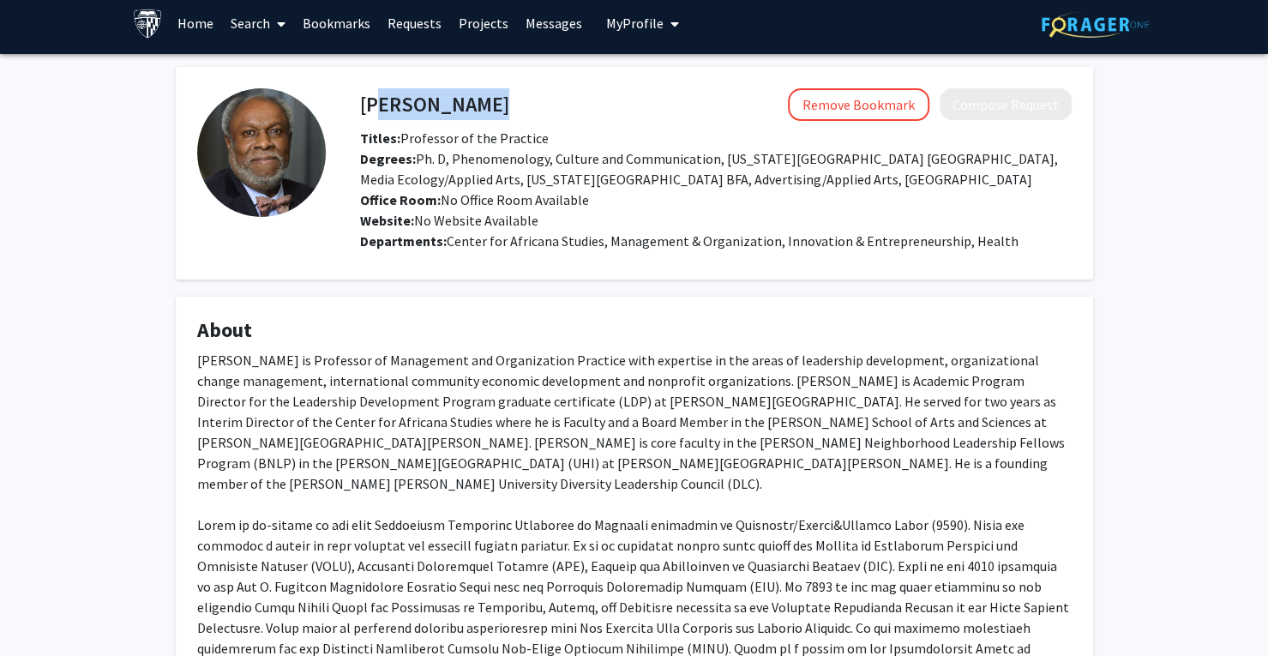
drag, startPoint x: 367, startPoint y: 99, endPoint x: 478, endPoint y: 87, distance: 111.2
click at [478, 88] on div "James Calvin Remove Bookmark Compose Request" at bounding box center [715, 104] width 737 height 33
click at [509, 88] on div "Remove Bookmark Compose Request" at bounding box center [790, 104] width 563 height 33
drag, startPoint x: 362, startPoint y: 97, endPoint x: 490, endPoint y: 89, distance: 128.9
click at [490, 89] on div "James Calvin Remove Bookmark Compose Request" at bounding box center [715, 104] width 737 height 33
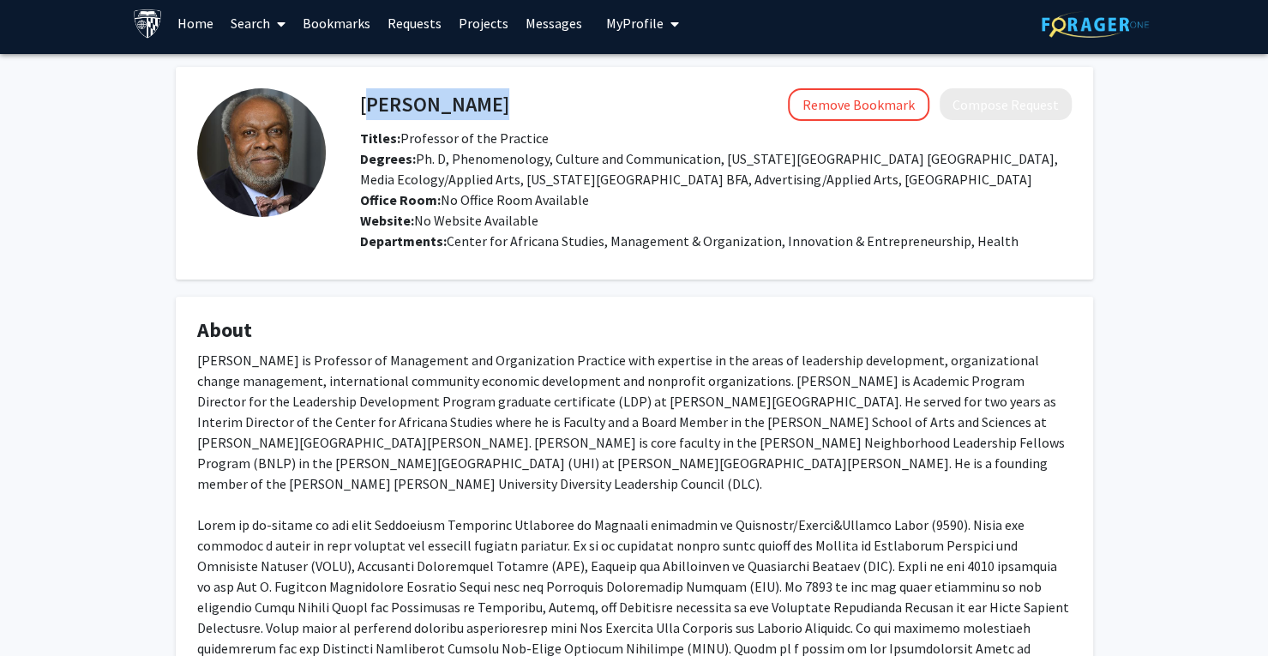
copy h4 "James Calvin"
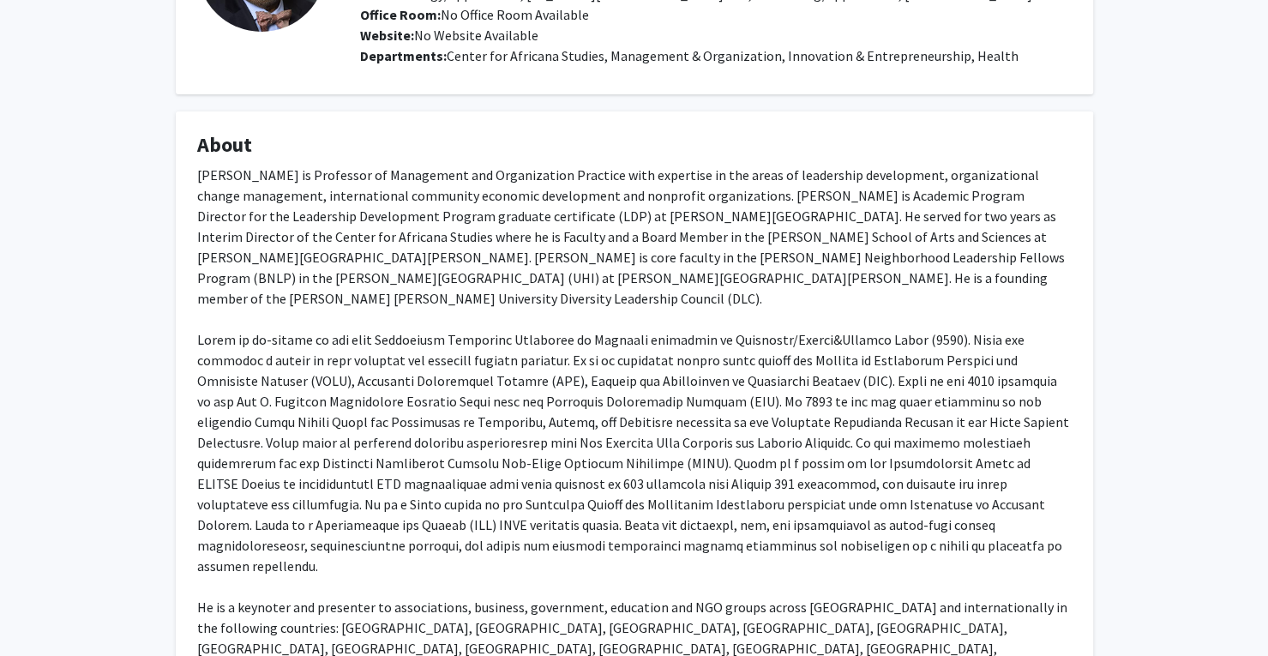
scroll to position [194, 0]
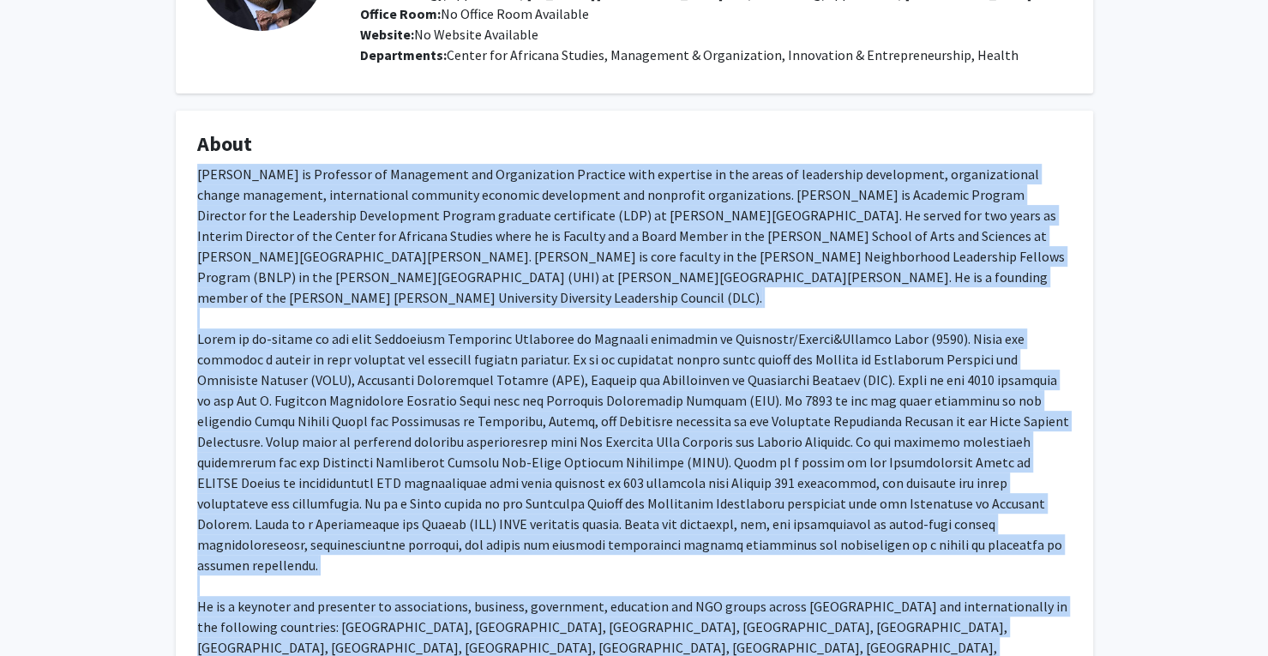
drag, startPoint x: 199, startPoint y: 171, endPoint x: 1032, endPoint y: 623, distance: 948.5
click at [1032, 623] on div "James R. Calvin is Professor of Management and Organization Practice with exper…" at bounding box center [634, 431] width 875 height 535
copy div "James R. Calvin is Professor of Management and Organization Practice with exper…"
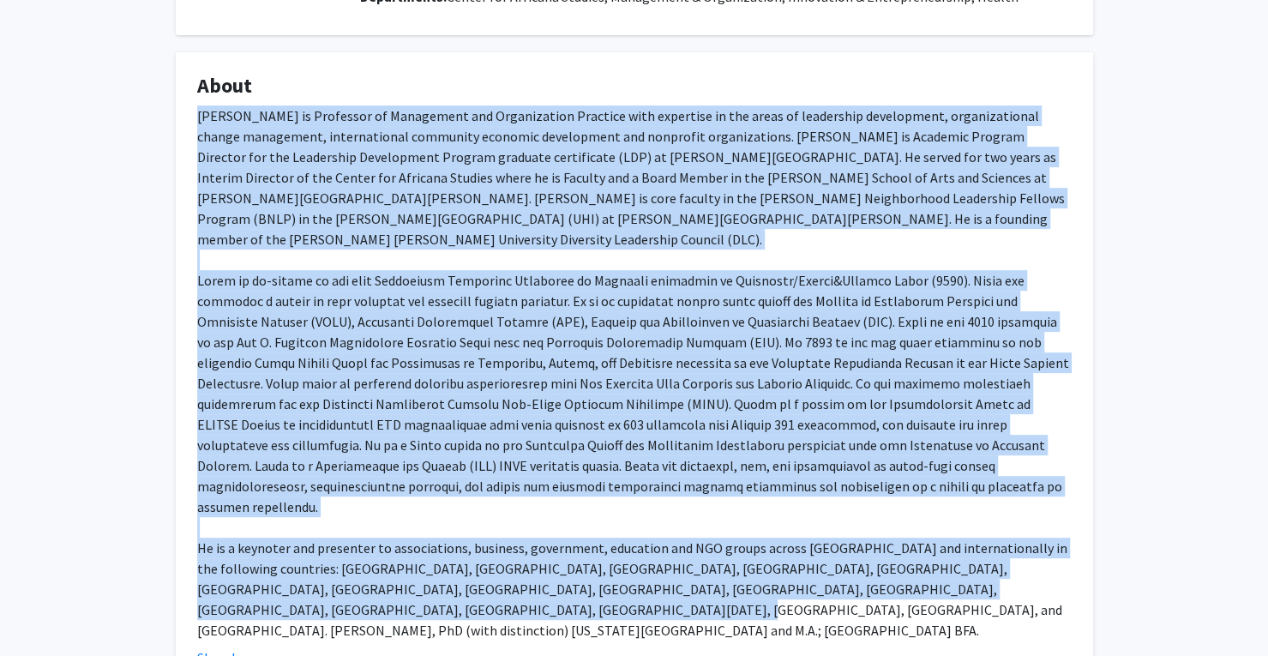
scroll to position [463, 0]
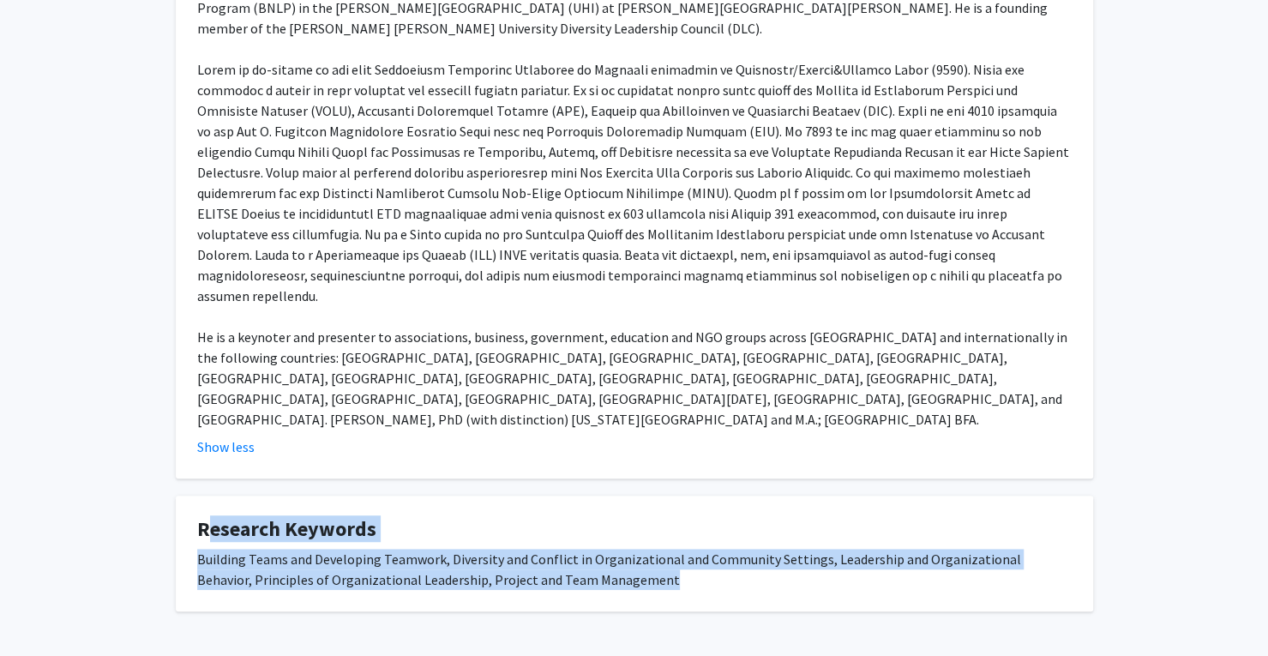
drag, startPoint x: 196, startPoint y: 462, endPoint x: 614, endPoint y: 522, distance: 422.8
click at [614, 522] on fg-card "Research Keywords Building Teams and Developing Teamwork, Diversity and Conflic…" at bounding box center [635, 554] width 918 height 116
copy fg-card "Research Keywords Building Teams and Developing Teamwork, Diversity and Conflic…"
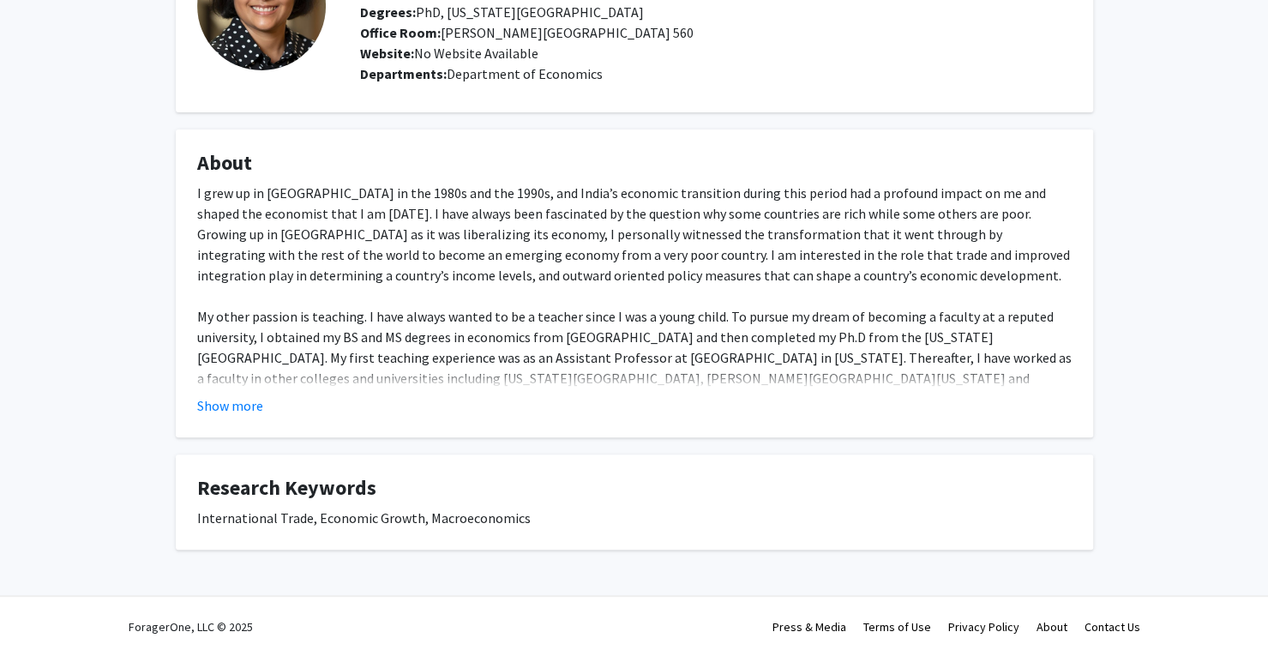
scroll to position [153, 0]
click at [237, 409] on button "Show more" at bounding box center [230, 406] width 66 height 21
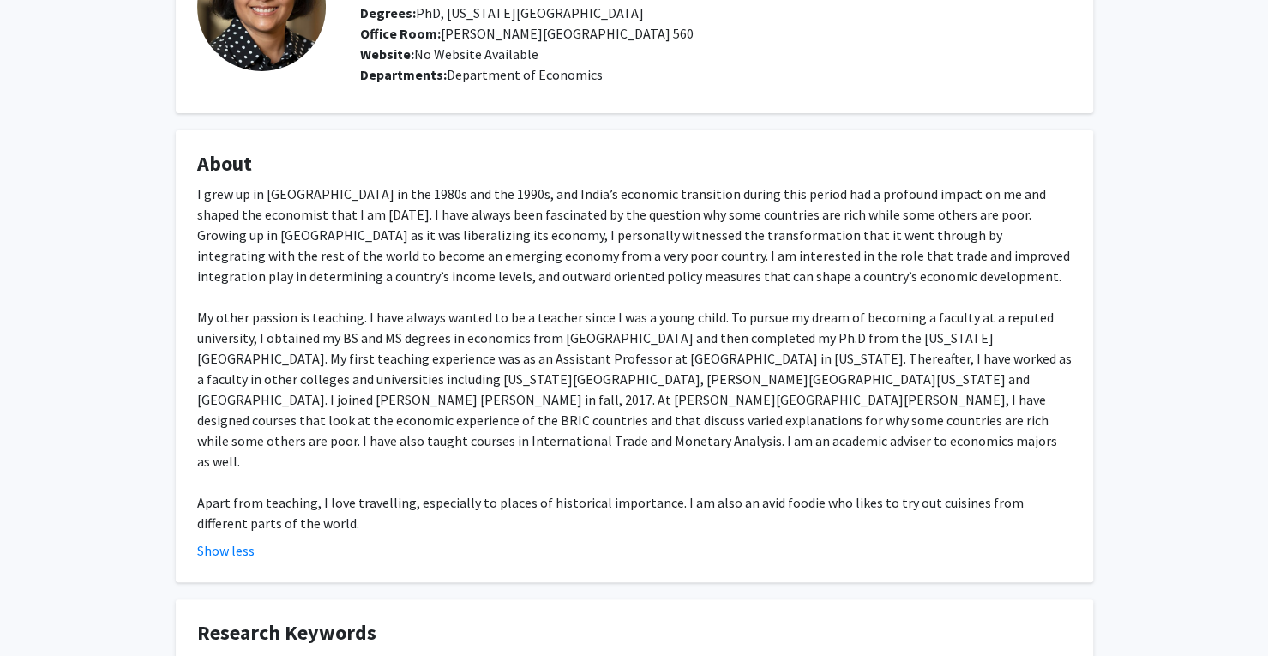
scroll to position [0, 0]
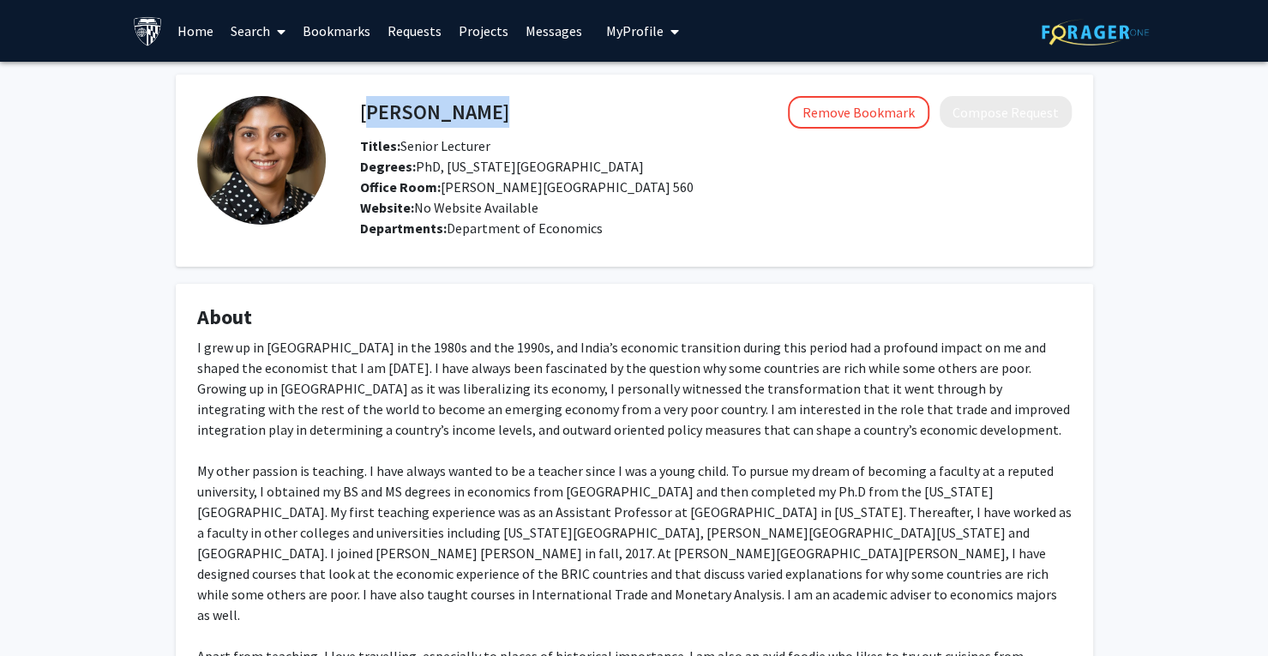
drag, startPoint x: 361, startPoint y: 113, endPoint x: 520, endPoint y: 82, distance: 161.6
click at [520, 82] on fg-card "Somasree Dasgupta Remove Bookmark Compose Request Titles: Senior Lecturer Degre…" at bounding box center [635, 171] width 918 height 192
copy h4 "[PERSON_NAME]"
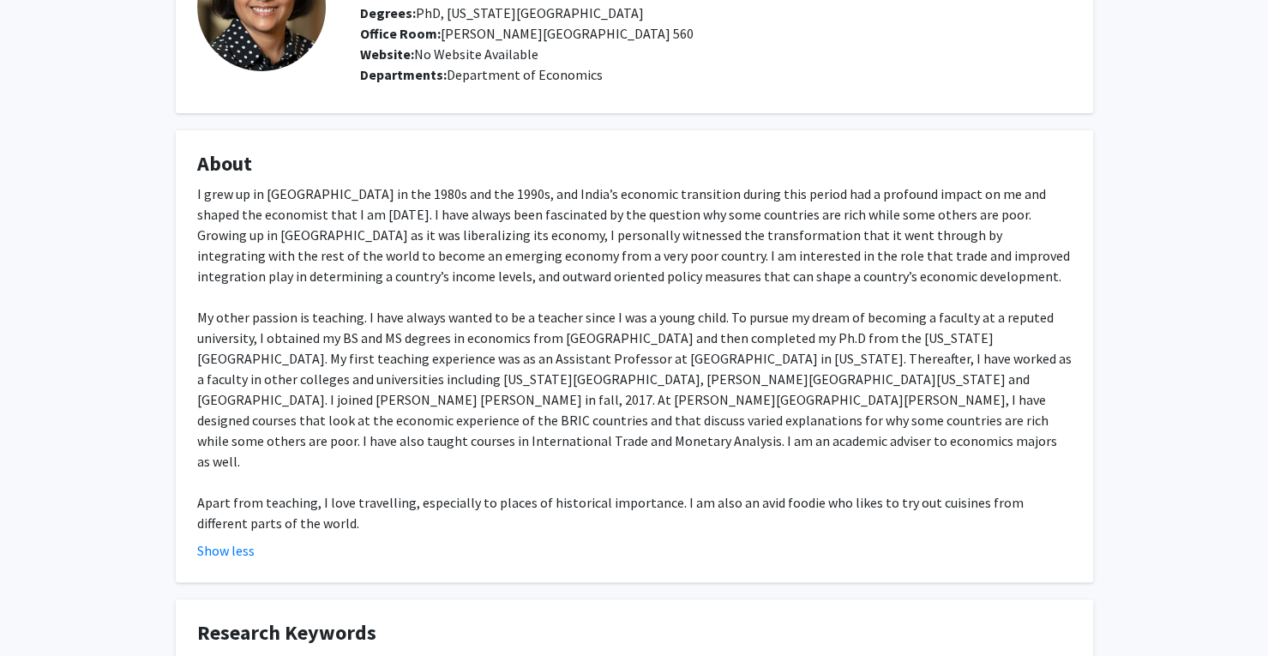
scroll to position [155, 0]
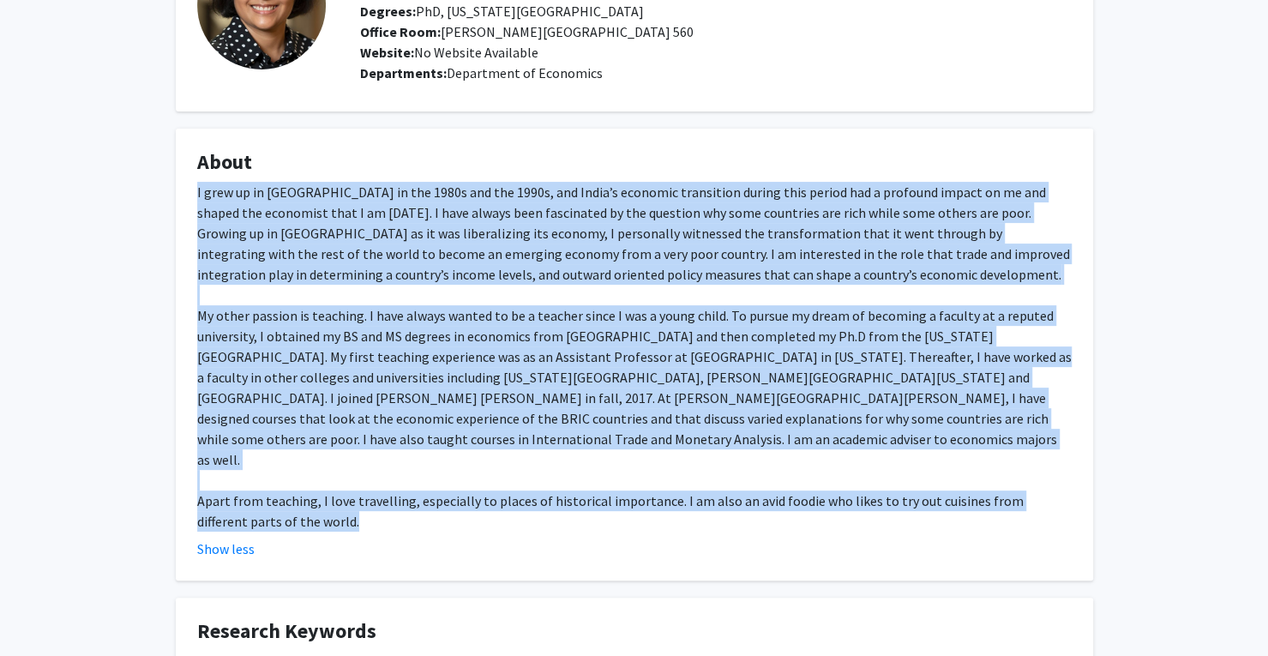
drag, startPoint x: 194, startPoint y: 187, endPoint x: 419, endPoint y: 478, distance: 367.9
click at [419, 478] on fg-card "About I grew up in India in the 1980s and the 1990s, and India’s economic trans…" at bounding box center [635, 355] width 918 height 452
copy div "I grew up in India in the 1980s and the 1990s, and India’s economic transition …"
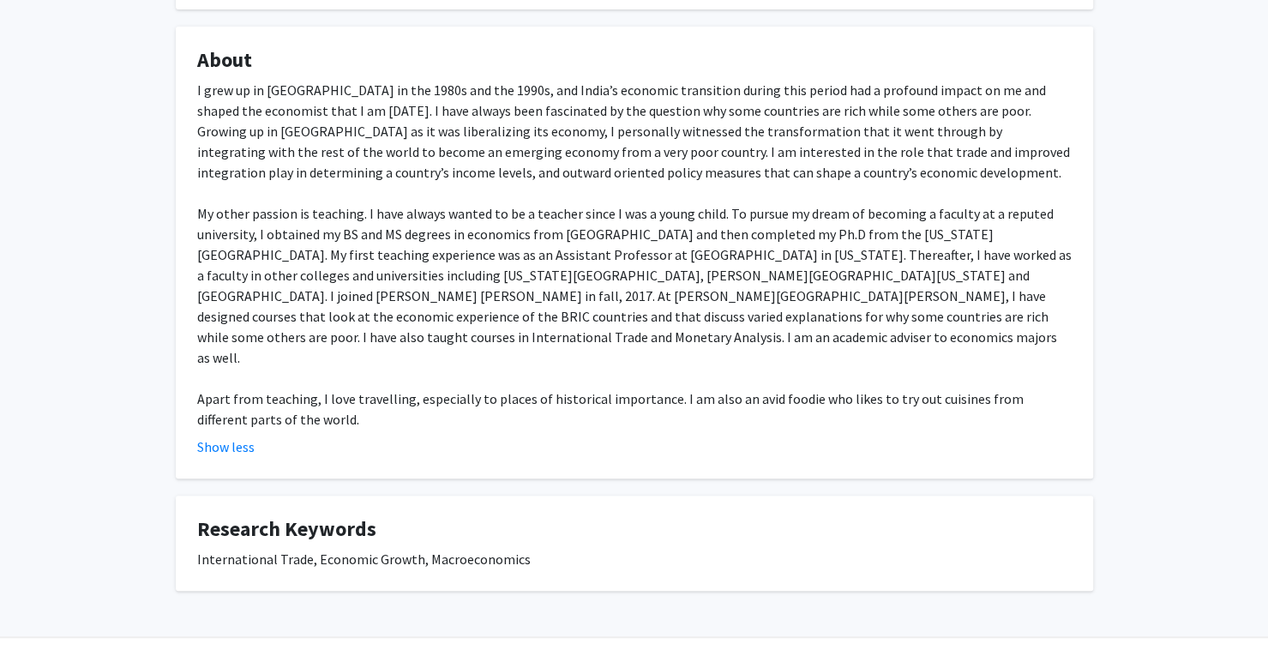
click at [178, 509] on fg-card "Research Keywords International Trade, Economic Growth, Macroeconomics" at bounding box center [635, 543] width 918 height 95
drag, startPoint x: 195, startPoint y: 485, endPoint x: 566, endPoint y: 527, distance: 373.7
click at [566, 527] on fg-card "Research Keywords International Trade, Economic Growth, Macroeconomics" at bounding box center [635, 543] width 918 height 95
copy fg-card "Research Keywords International Trade, Economic Growth, Macroeconomics"
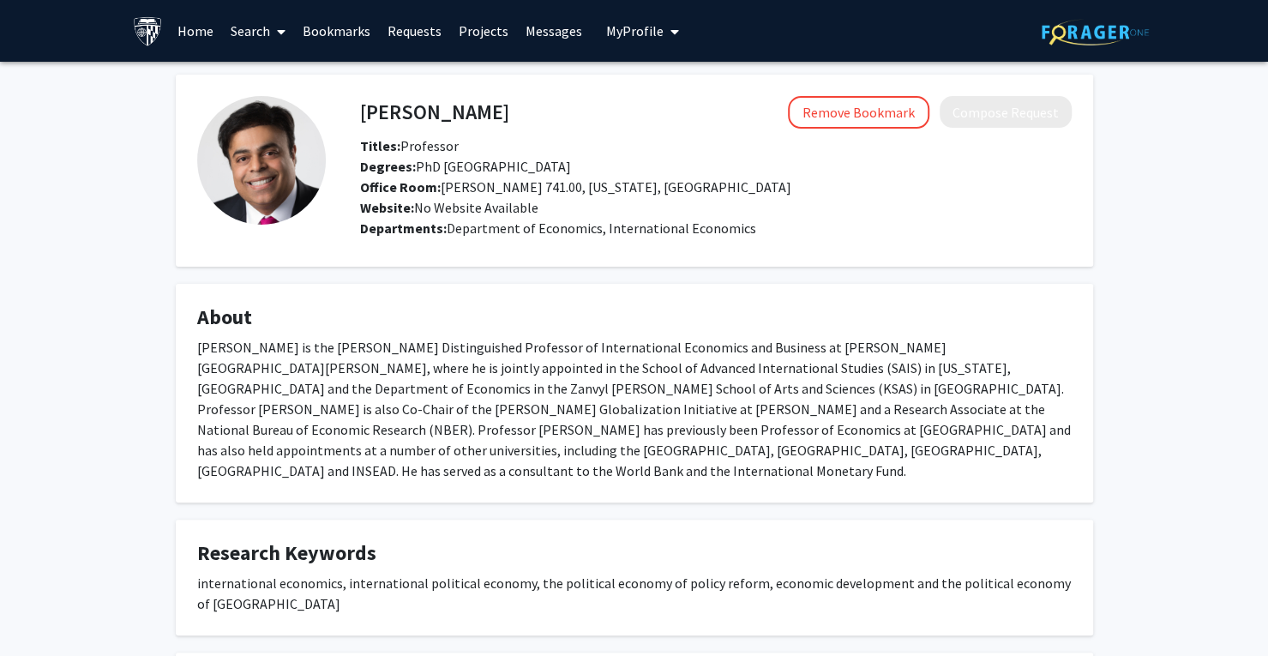
drag, startPoint x: 492, startPoint y: 109, endPoint x: 345, endPoint y: 112, distance: 147.5
click at [345, 112] on div "[PERSON_NAME] Remove Bookmark Compose Request Titles: Professor Degrees: PhD [G…" at bounding box center [699, 170] width 746 height 149
drag, startPoint x: 353, startPoint y: 102, endPoint x: 351, endPoint y: 112, distance: 10.6
click at [351, 112] on div "Pravin Krishna Remove Bookmark Compose Request" at bounding box center [715, 112] width 737 height 33
drag, startPoint x: 363, startPoint y: 109, endPoint x: 505, endPoint y: 97, distance: 142.9
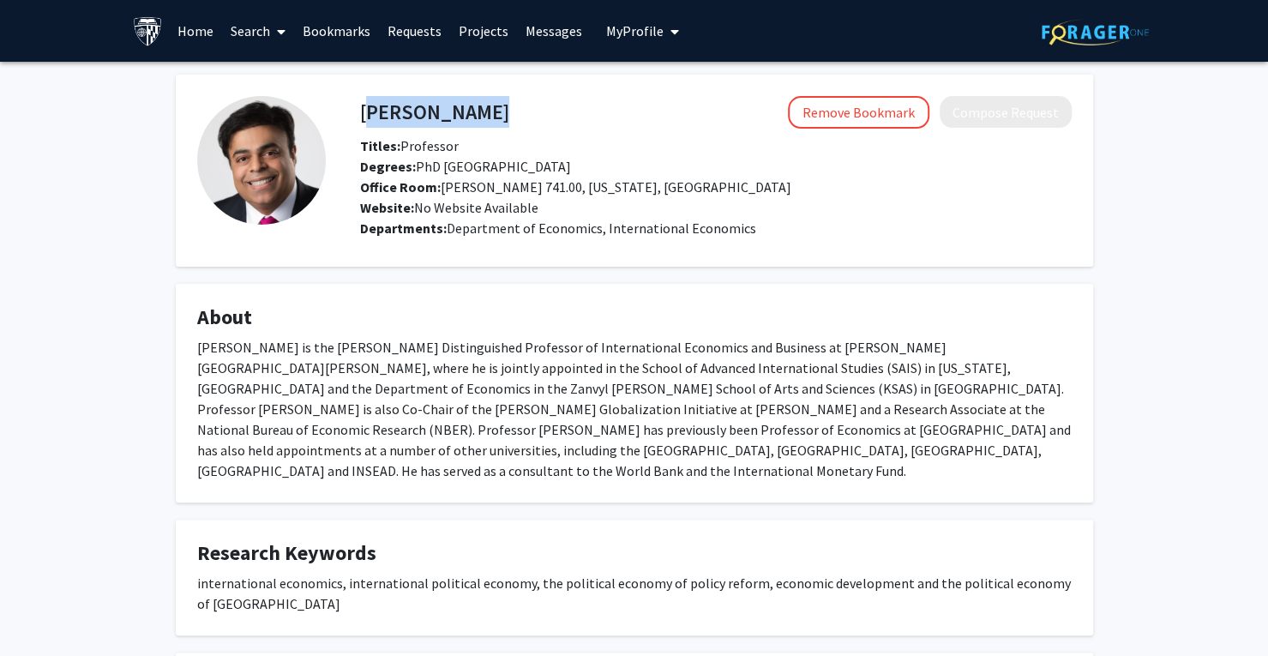
click at [505, 97] on div "Pravin Krishna Remove Bookmark Compose Request" at bounding box center [715, 112] width 737 height 33
copy h4 "Pravin Krishna"
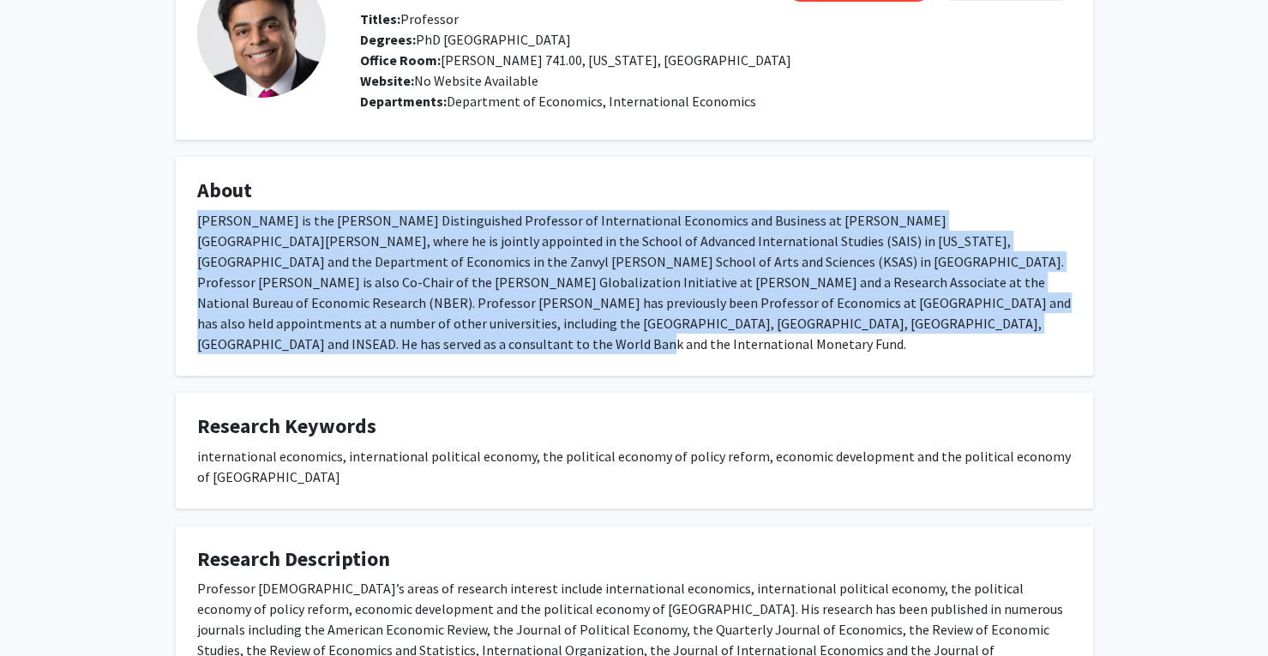
drag, startPoint x: 200, startPoint y: 217, endPoint x: 988, endPoint y: 318, distance: 794.5
click at [988, 318] on div "Pravin Krishna is the Chung Ju Yung Distinguished Professor of International Ec…" at bounding box center [634, 282] width 875 height 144
copy div "Pravin Krishna is the Chung Ju Yung Distinguished Professor of International Ec…"
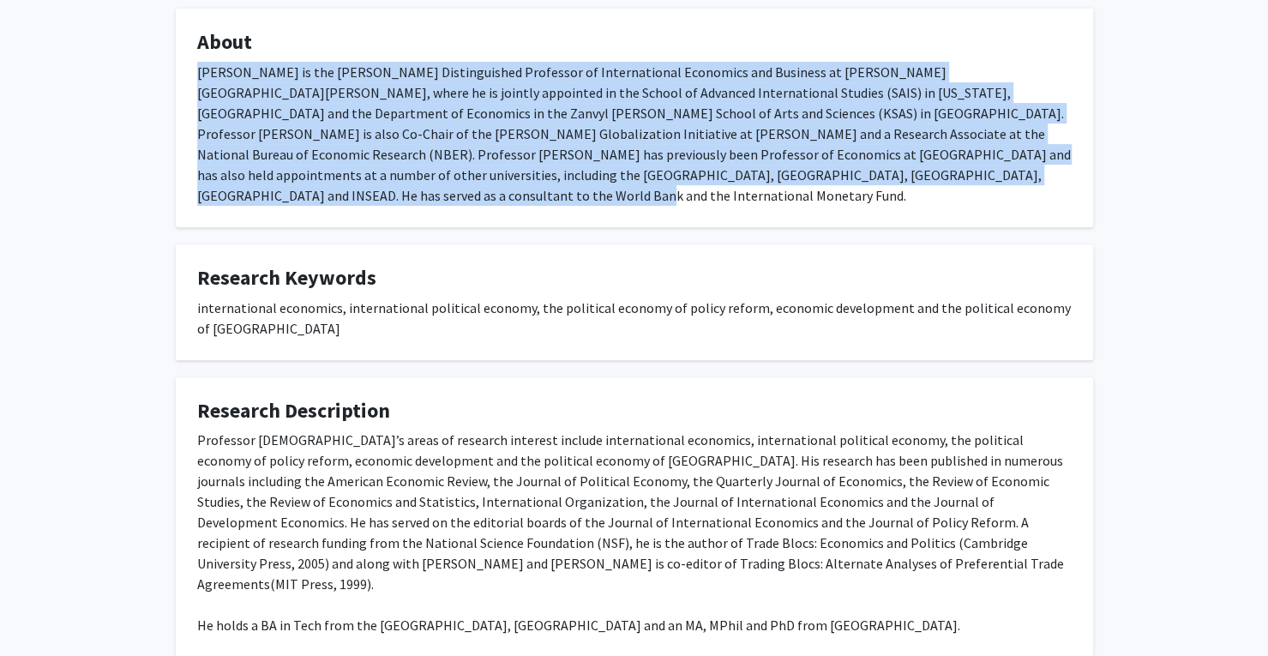
scroll to position [342, 0]
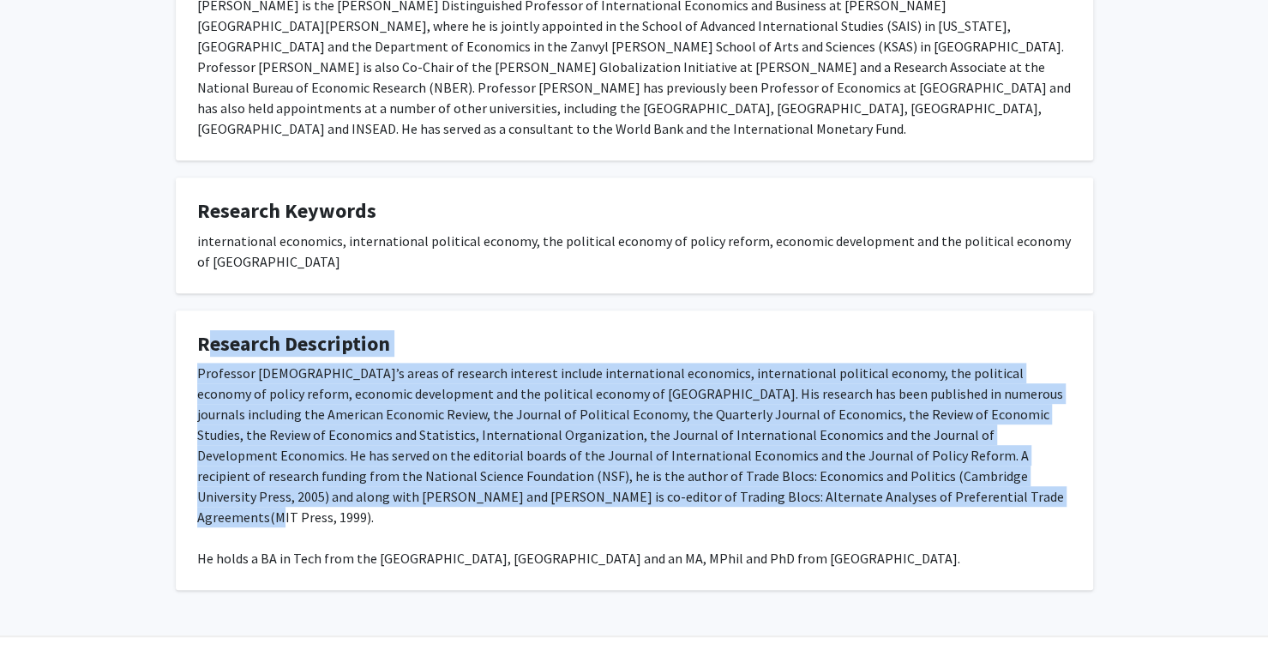
drag, startPoint x: 196, startPoint y: 311, endPoint x: 919, endPoint y: 476, distance: 742.2
click at [919, 476] on fg-card "Research Description Professor Krishna’s areas of research interest include int…" at bounding box center [635, 450] width 918 height 280
copy fg-card "Research Description Professor Krishna’s areas of research interest include int…"
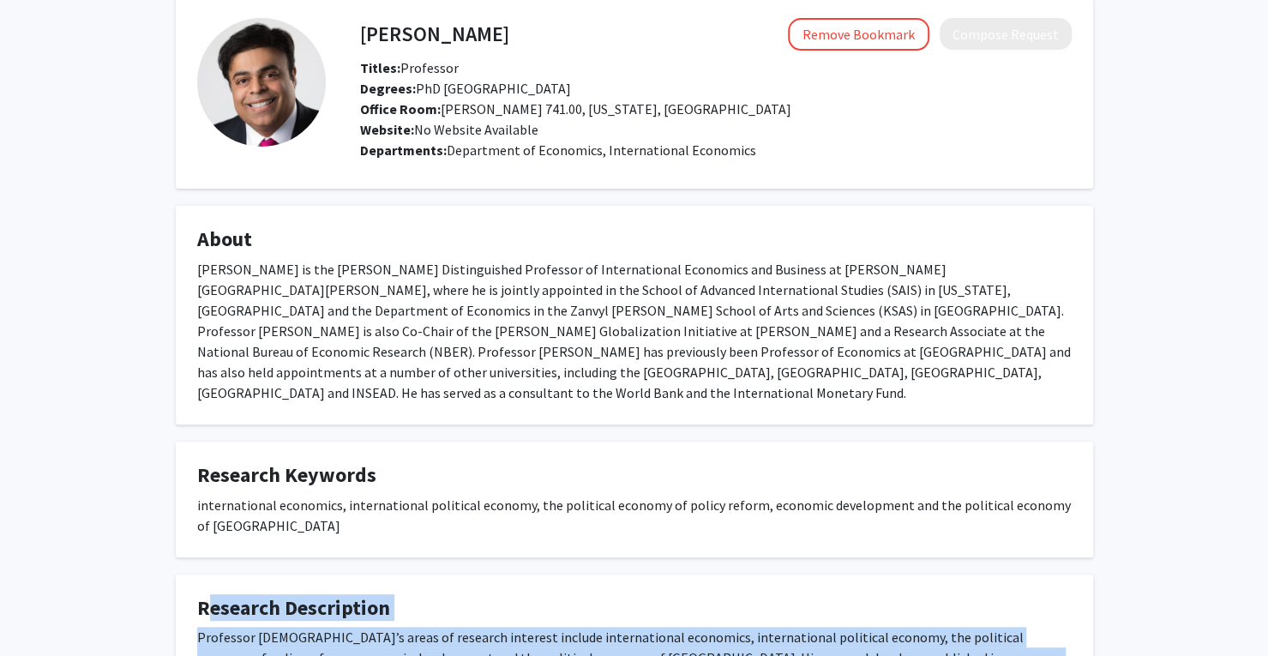
scroll to position [85, 0]
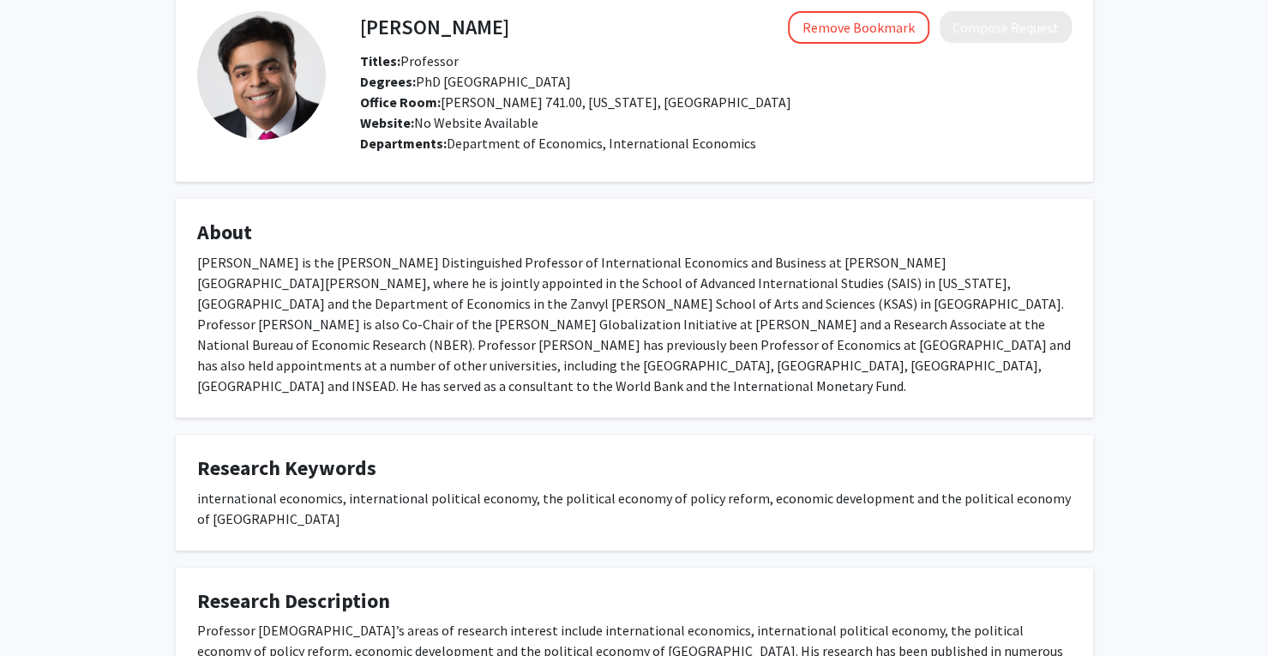
click at [521, 224] on h4 "About" at bounding box center [634, 232] width 875 height 25
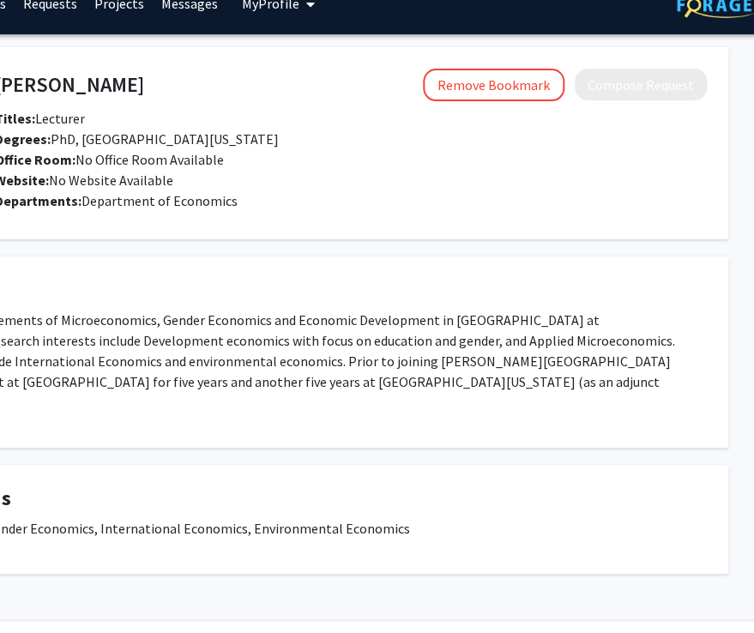
scroll to position [27, 246]
drag, startPoint x: 456, startPoint y: 322, endPoint x: 564, endPoint y: 321, distance: 108.1
click at [564, 321] on p "[PERSON_NAME] teaches Elements of Microeconomics, Gender Economics and Economic…" at bounding box center [268, 361] width 875 height 103
copy p "sub-Saharan [GEOGRAPHIC_DATA]"
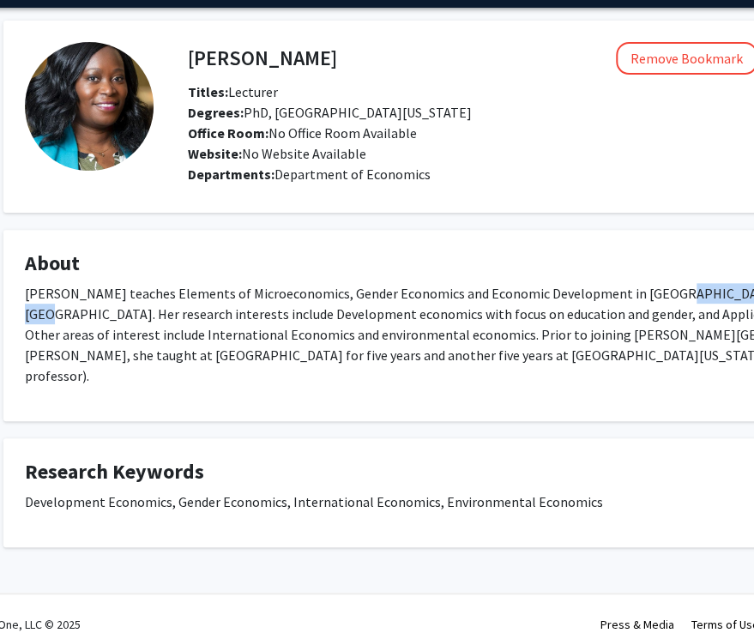
scroll to position [0, 52]
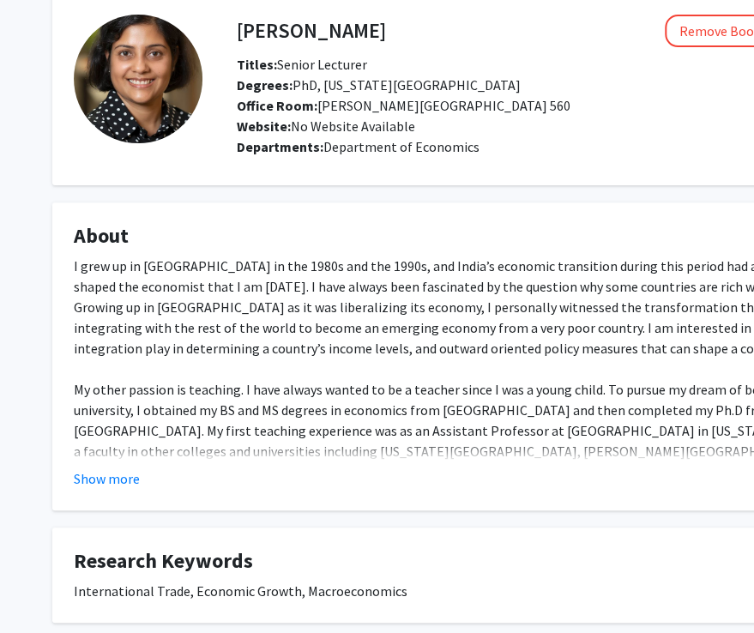
scroll to position [82, 4]
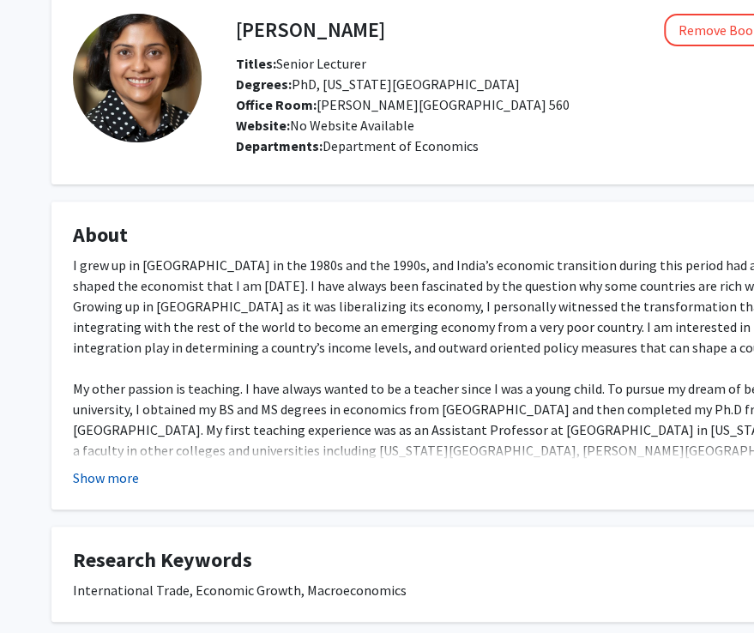
click at [117, 476] on button "Show more" at bounding box center [106, 477] width 66 height 21
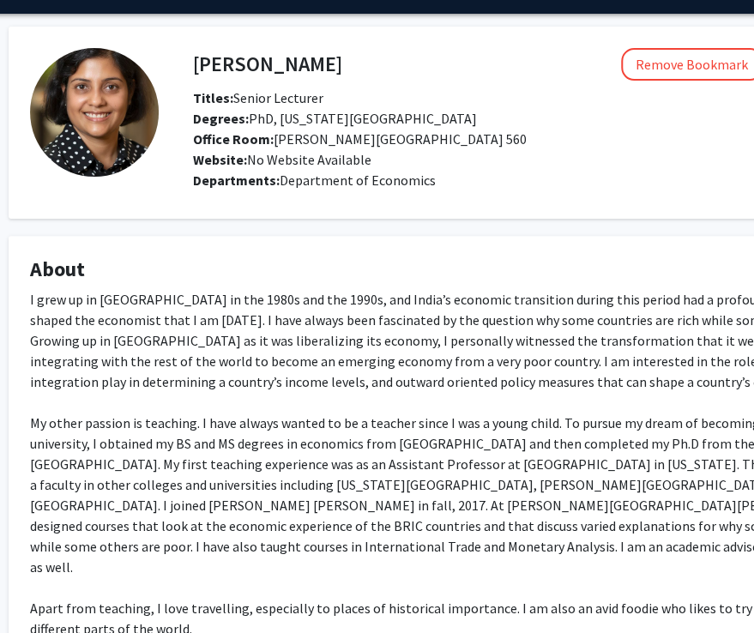
scroll to position [0, 47]
